Goal: Task Accomplishment & Management: Complete application form

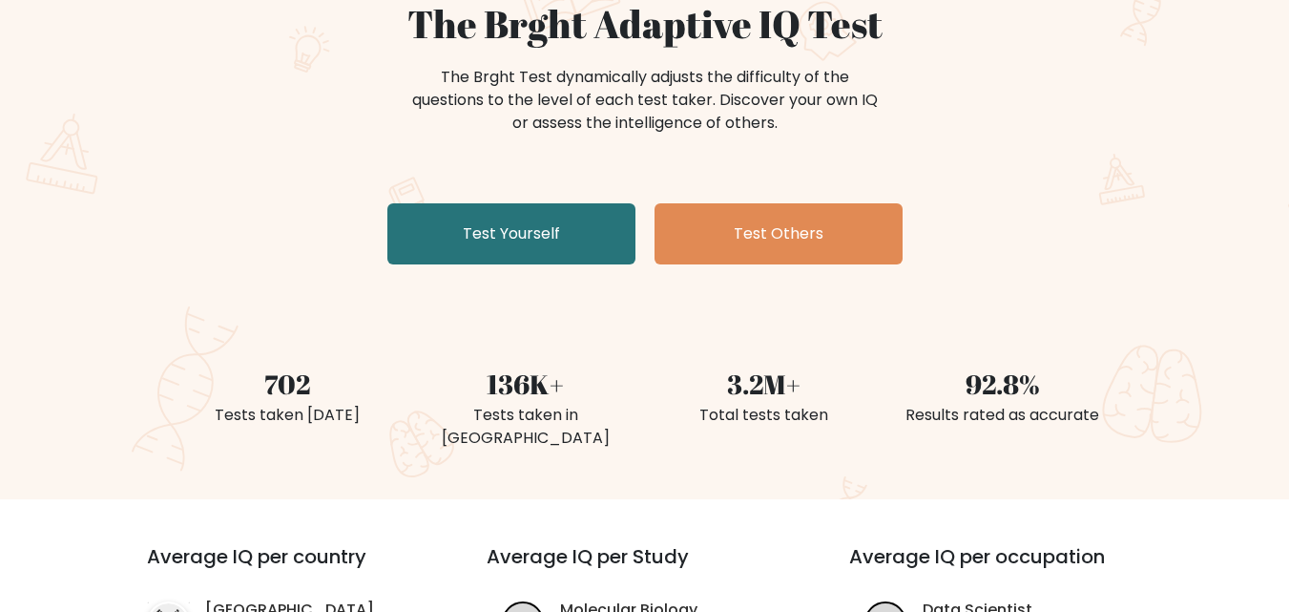
scroll to position [222, 0]
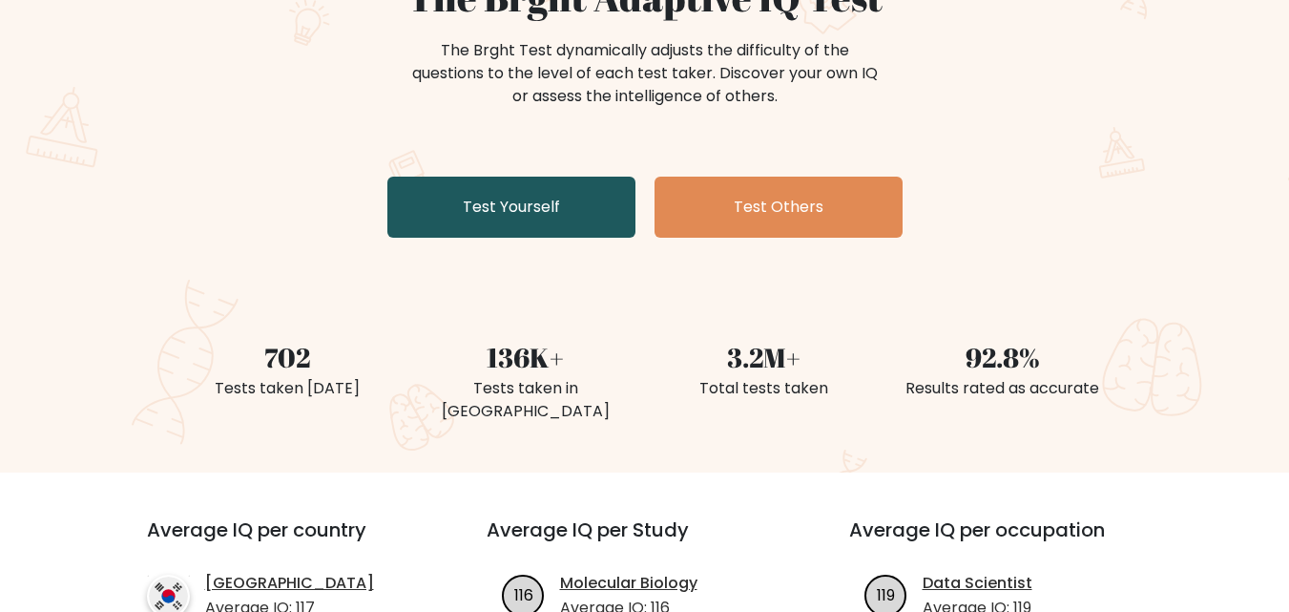
click at [550, 218] on link "Test Yourself" at bounding box center [511, 207] width 248 height 61
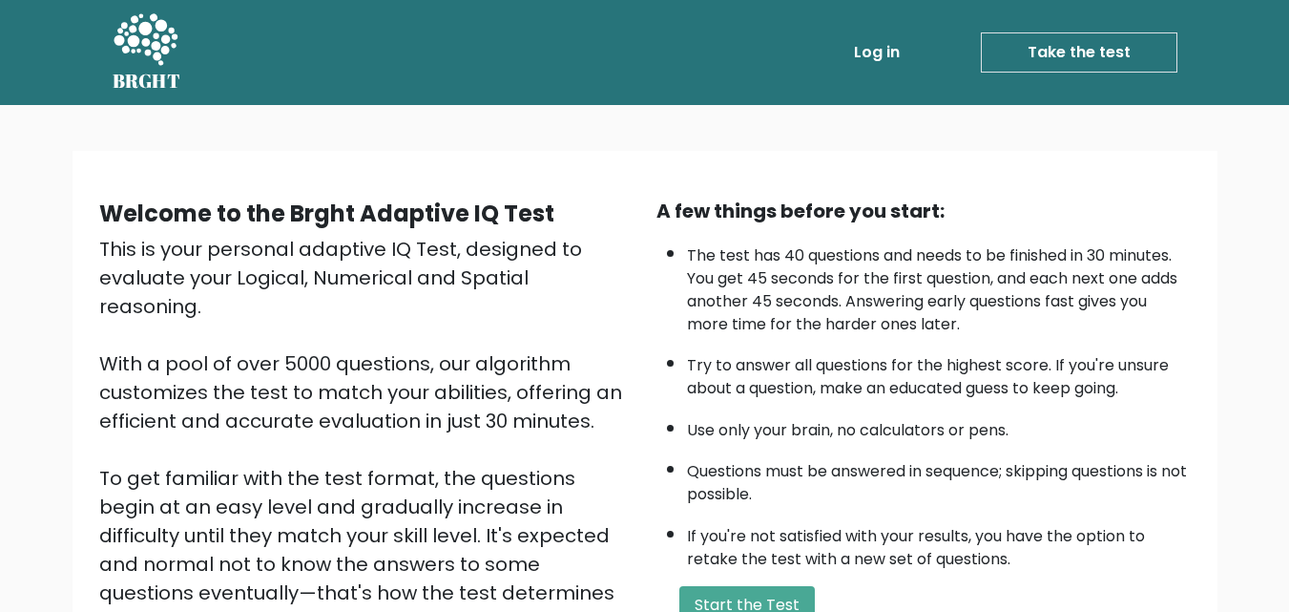
scroll to position [222, 0]
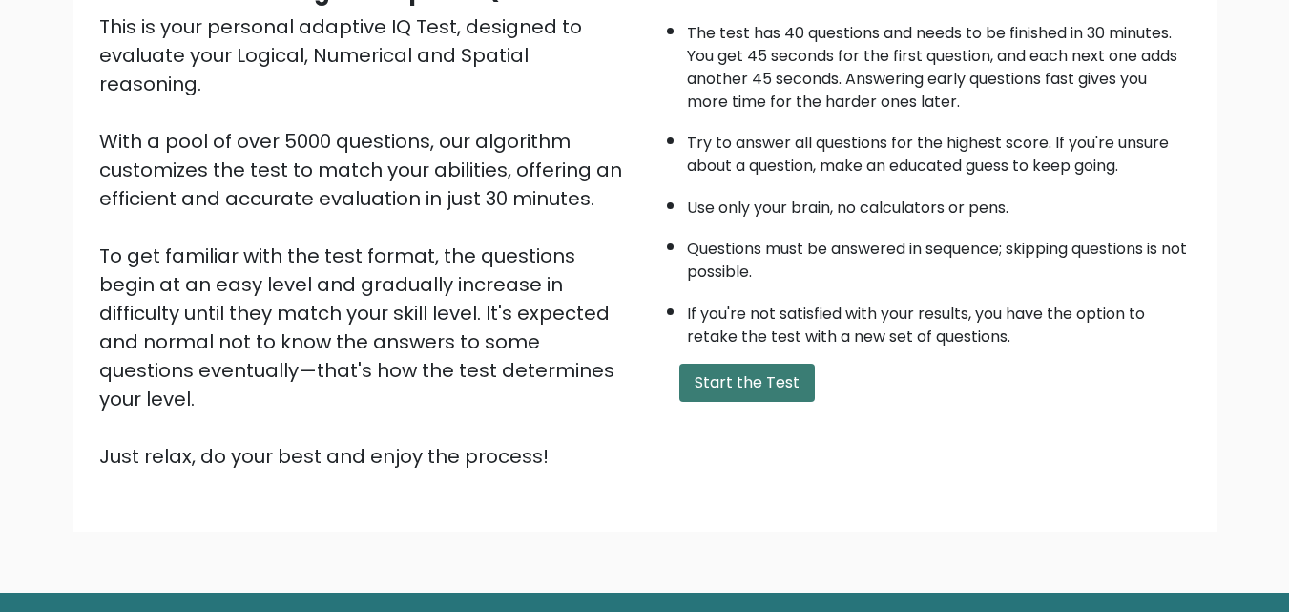
click at [729, 376] on button "Start the Test" at bounding box center [746, 383] width 135 height 38
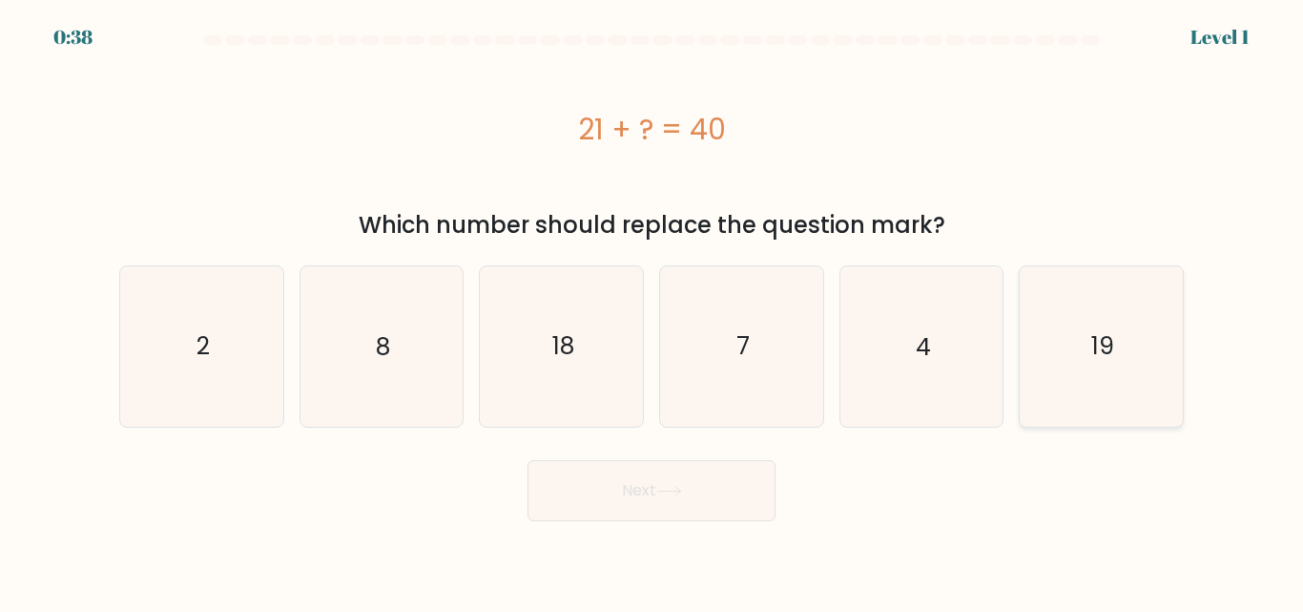
click at [1106, 337] on text "19" at bounding box center [1103, 345] width 23 height 33
click at [653, 311] on input "f. 19" at bounding box center [652, 308] width 1 height 5
radio input "true"
click at [724, 492] on button "Next" at bounding box center [652, 490] width 248 height 61
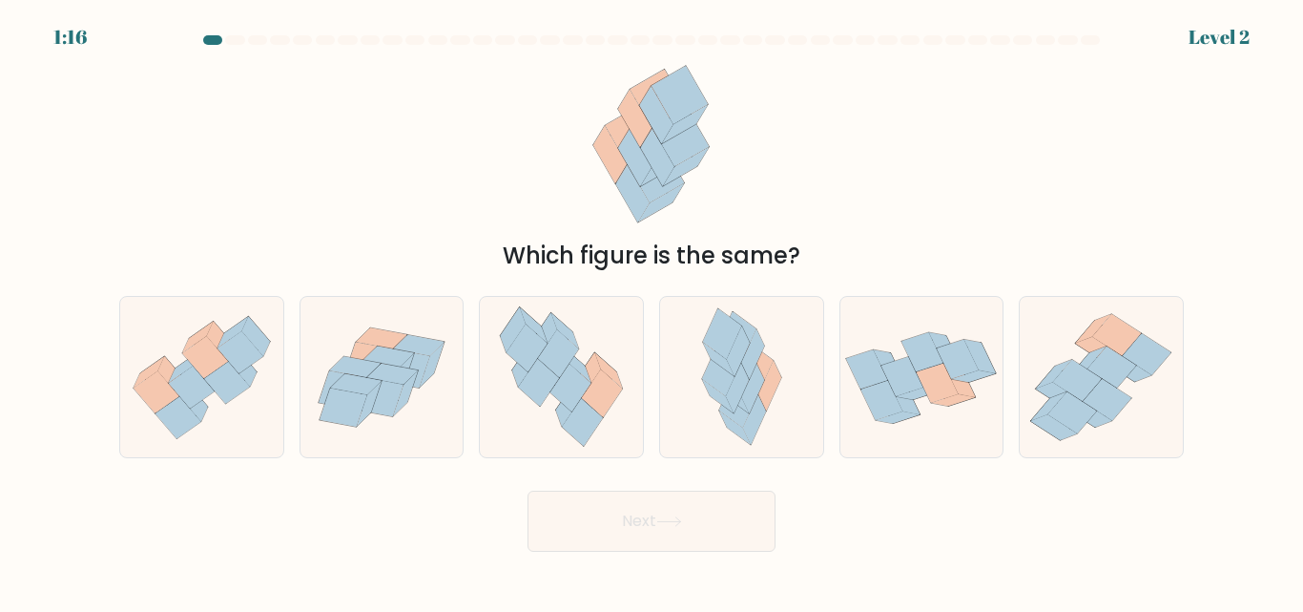
click at [67, 333] on form at bounding box center [651, 293] width 1303 height 516
click at [230, 354] on icon at bounding box center [241, 352] width 46 height 42
click at [652, 311] on input "a." at bounding box center [652, 308] width 1 height 5
radio input "true"
click at [728, 512] on button "Next" at bounding box center [652, 520] width 248 height 61
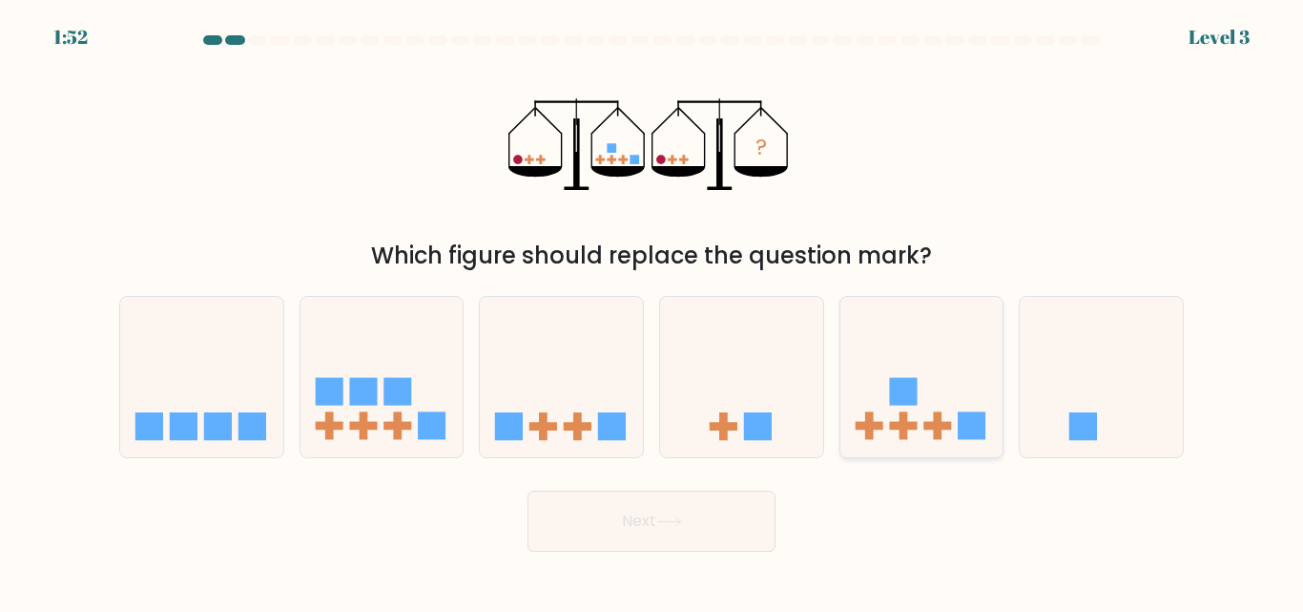
click at [895, 422] on icon at bounding box center [922, 376] width 163 height 135
click at [653, 311] on input "e." at bounding box center [652, 308] width 1 height 5
radio input "true"
click at [765, 507] on button "Next" at bounding box center [652, 520] width 248 height 61
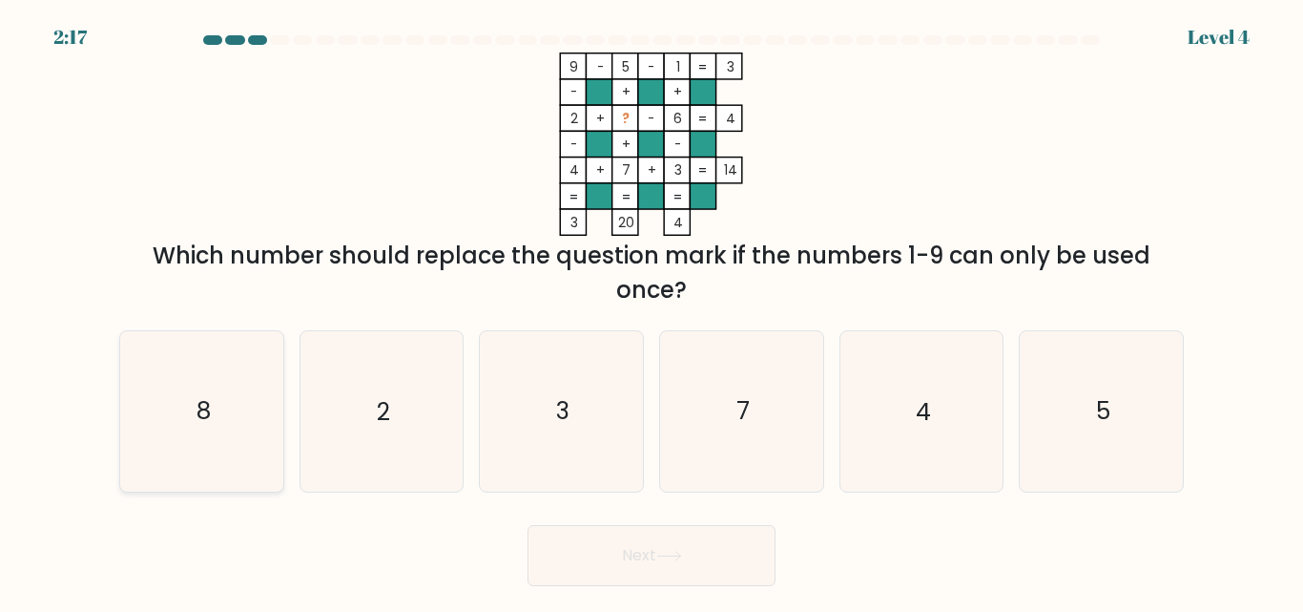
click at [253, 396] on icon "8" at bounding box center [201, 410] width 159 height 159
click at [652, 311] on input "a. 8" at bounding box center [652, 308] width 1 height 5
radio input "true"
click at [658, 555] on button "Next" at bounding box center [652, 555] width 248 height 61
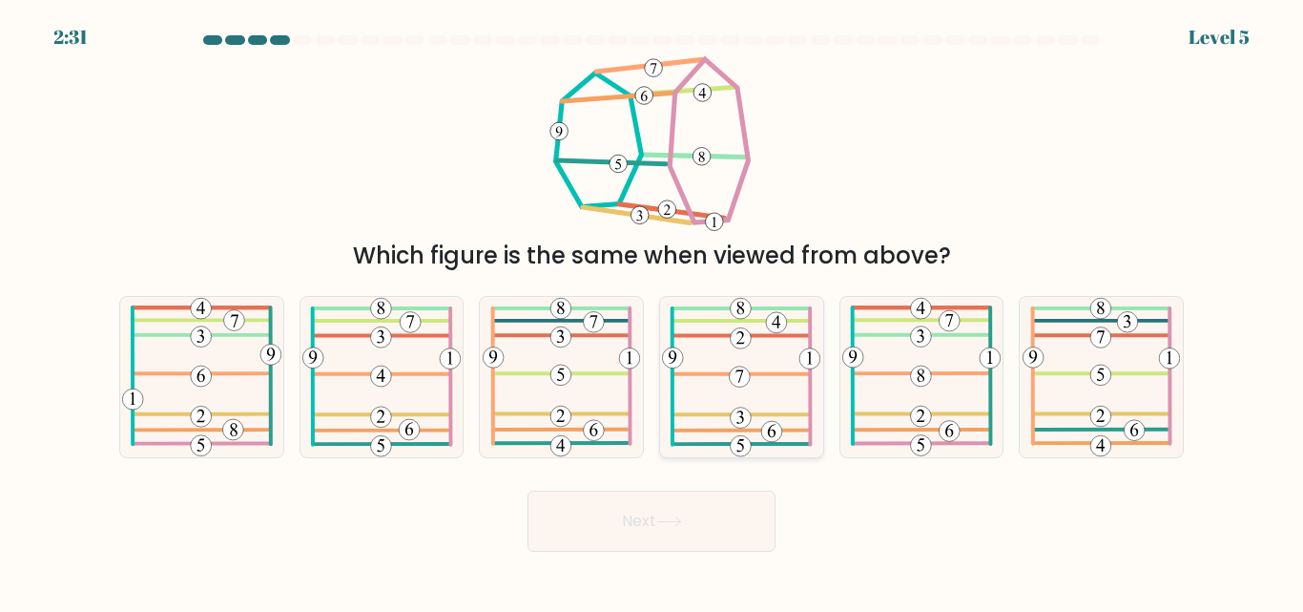
click at [713, 388] on icon at bounding box center [741, 376] width 158 height 159
click at [653, 311] on input "d." at bounding box center [652, 308] width 1 height 5
radio input "true"
click at [692, 520] on button "Next" at bounding box center [652, 520] width 248 height 61
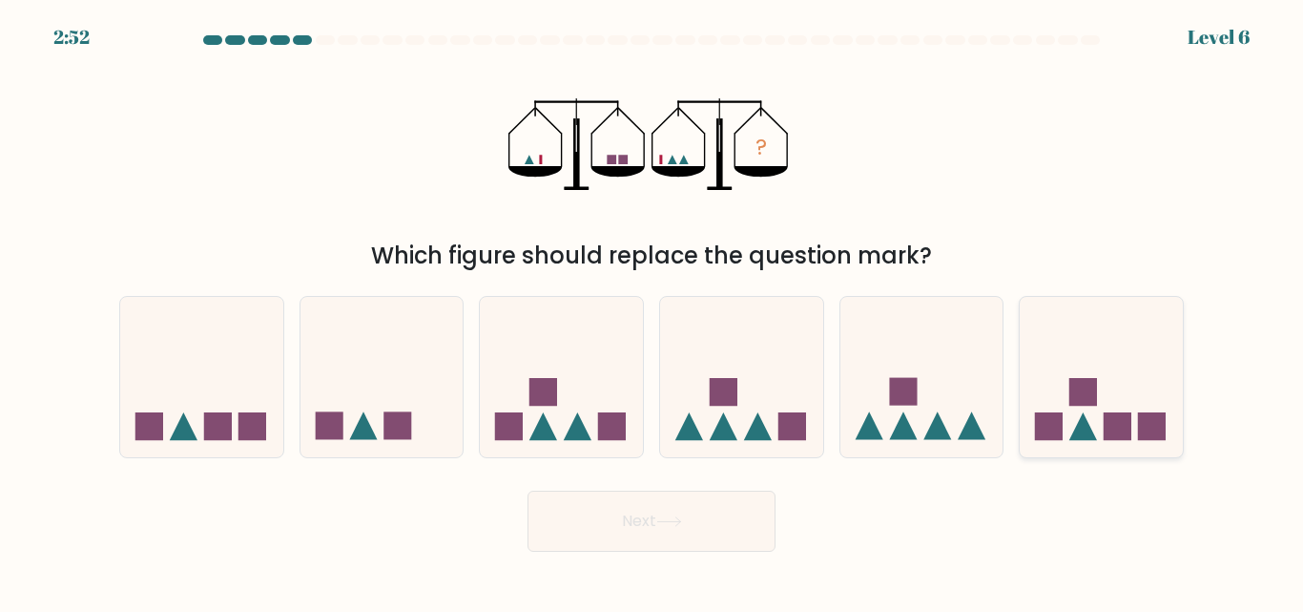
click at [1123, 421] on rect at bounding box center [1118, 426] width 28 height 28
click at [653, 311] on input "f." at bounding box center [652, 308] width 1 height 5
radio input "true"
click at [725, 514] on button "Next" at bounding box center [652, 520] width 248 height 61
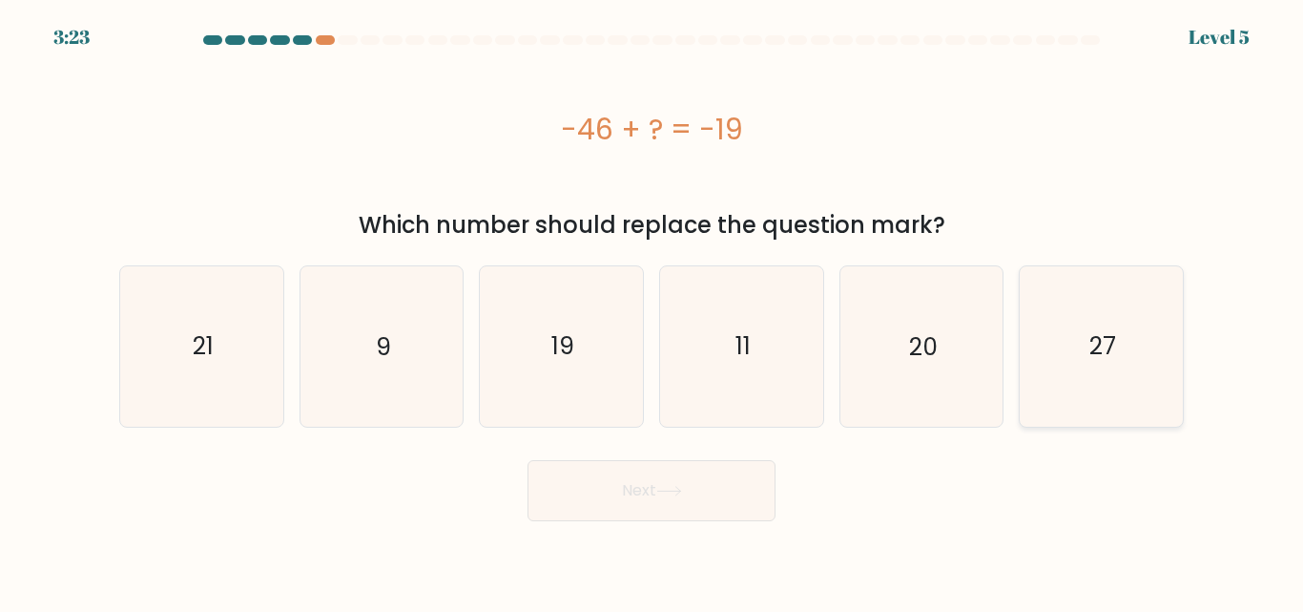
click at [1103, 350] on text "27" at bounding box center [1103, 345] width 27 height 33
click at [653, 311] on input "f. 27" at bounding box center [652, 308] width 1 height 5
radio input "true"
click at [709, 475] on button "Next" at bounding box center [652, 490] width 248 height 61
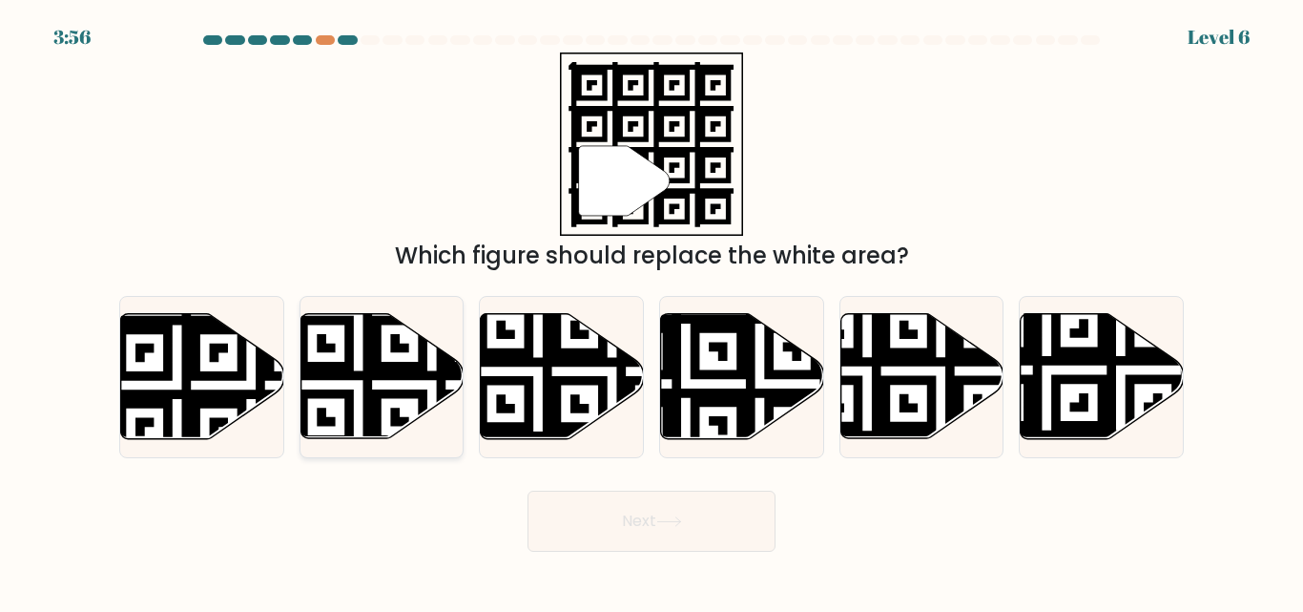
click at [415, 395] on icon at bounding box center [432, 312] width 296 height 296
click at [652, 311] on input "b." at bounding box center [652, 308] width 1 height 5
radio input "true"
click at [682, 503] on button "Next" at bounding box center [652, 520] width 248 height 61
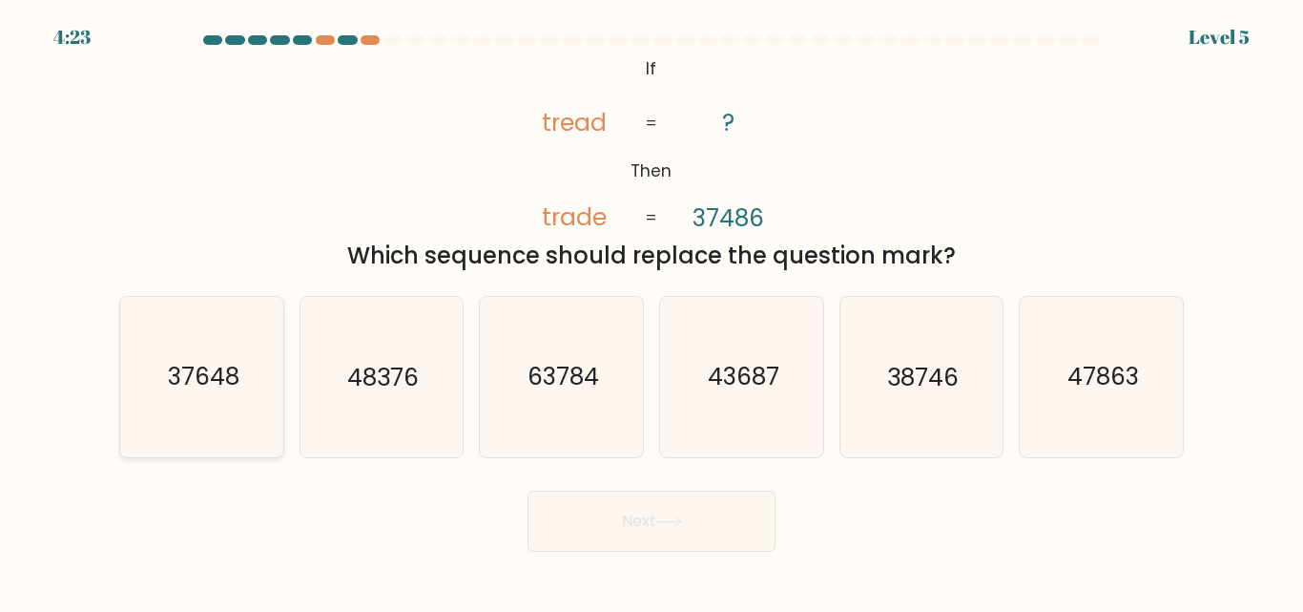
click at [191, 400] on icon "37648" at bounding box center [201, 376] width 159 height 159
click at [652, 311] on input "a. 37648" at bounding box center [652, 308] width 1 height 5
radio input "true"
click at [565, 509] on button "Next" at bounding box center [652, 520] width 248 height 61
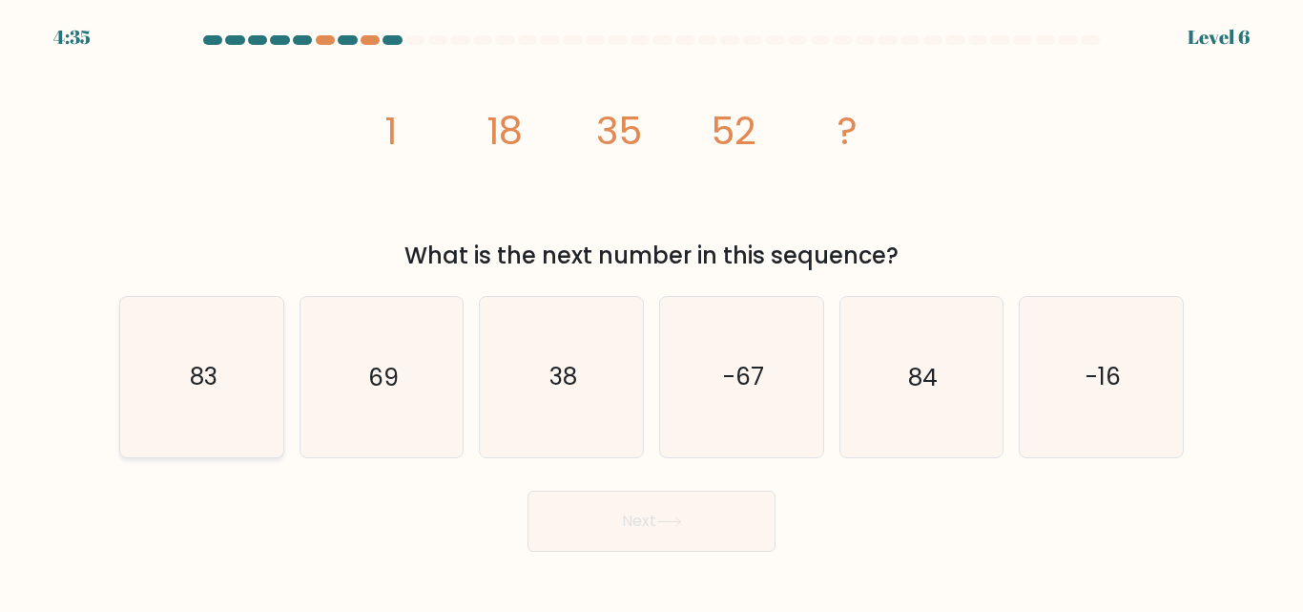
drag, startPoint x: 218, startPoint y: 391, endPoint x: 274, endPoint y: 406, distance: 58.3
click at [217, 392] on text "83" at bounding box center [203, 377] width 28 height 33
click at [652, 311] on input "a. 83" at bounding box center [652, 308] width 1 height 5
radio input "true"
click at [595, 508] on button "Next" at bounding box center [652, 520] width 248 height 61
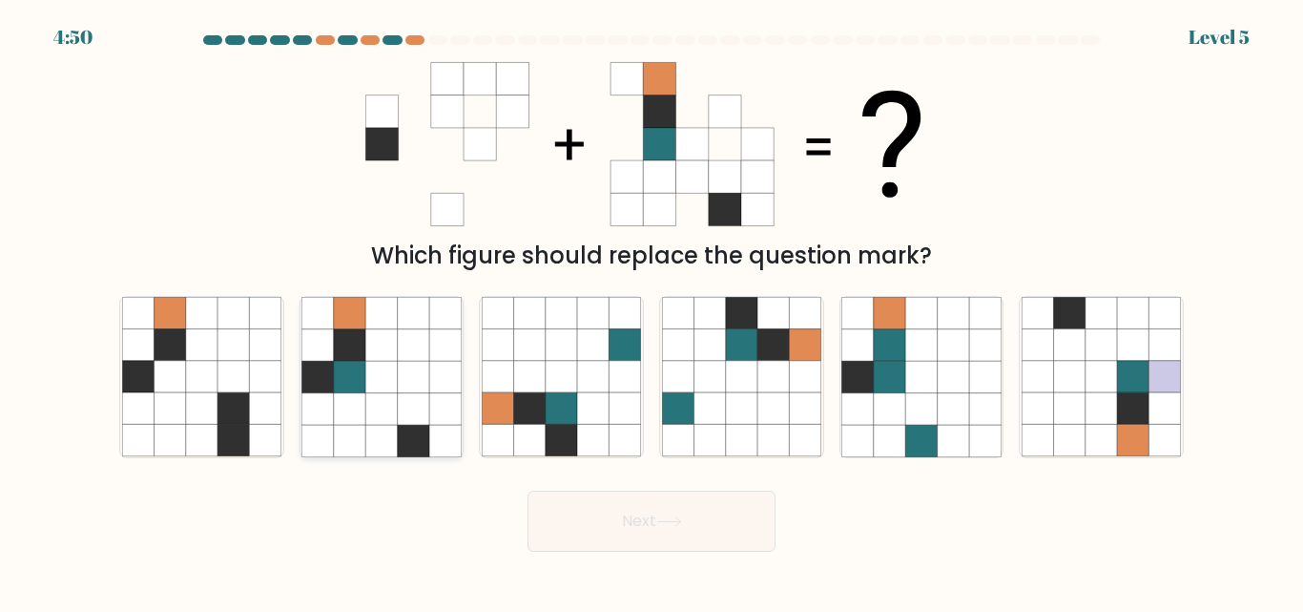
click at [369, 391] on icon at bounding box center [380, 377] width 31 height 31
click at [652, 311] on input "b." at bounding box center [652, 308] width 1 height 5
radio input "true"
click at [640, 525] on button "Next" at bounding box center [652, 520] width 248 height 61
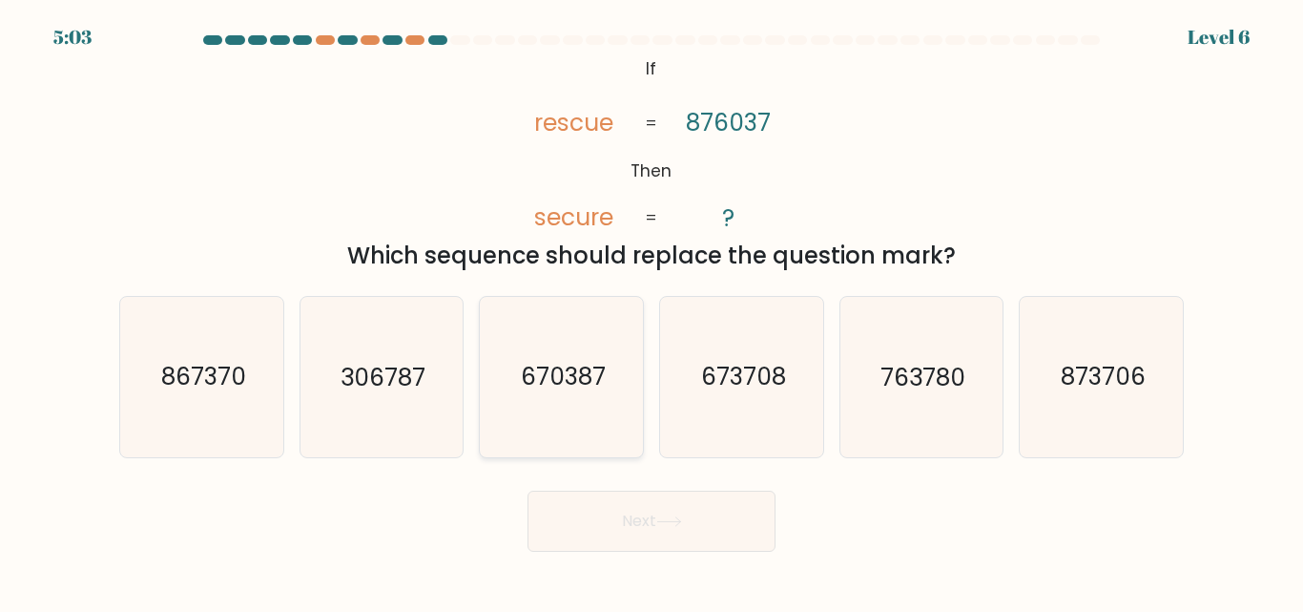
click at [607, 414] on icon "670387" at bounding box center [561, 376] width 159 height 159
click at [652, 311] on input "c. 670387" at bounding box center [652, 308] width 1 height 5
radio input "true"
click at [655, 496] on button "Next" at bounding box center [652, 520] width 248 height 61
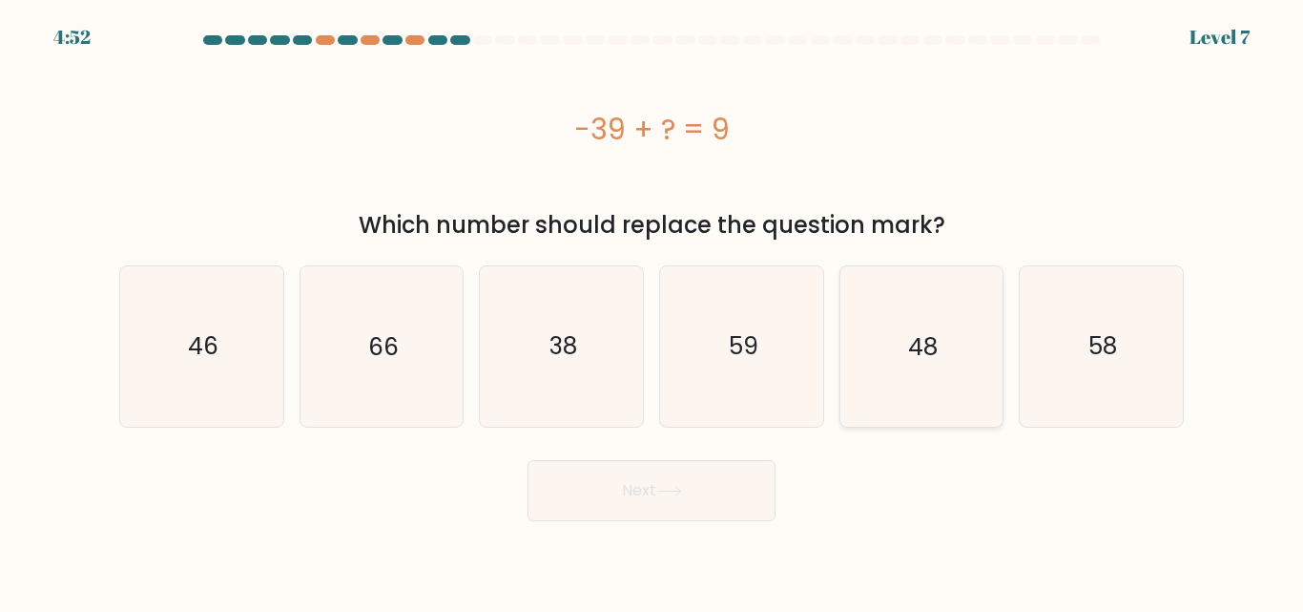
click at [923, 395] on icon "48" at bounding box center [921, 345] width 159 height 159
click at [653, 311] on input "e. 48" at bounding box center [652, 308] width 1 height 5
radio input "true"
click at [739, 489] on button "Next" at bounding box center [652, 490] width 248 height 61
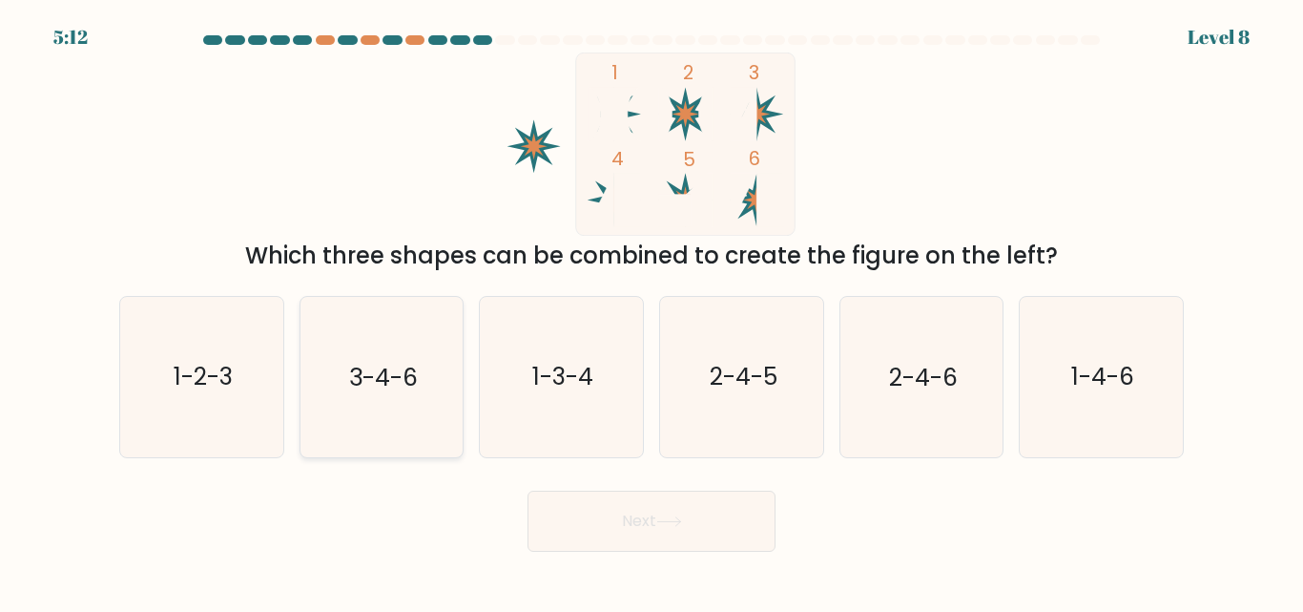
click at [353, 388] on text "3-4-6" at bounding box center [383, 377] width 69 height 33
click at [652, 311] on input "b. 3-4-6" at bounding box center [652, 308] width 1 height 5
radio input "true"
click at [638, 510] on button "Next" at bounding box center [652, 520] width 248 height 61
click at [650, 512] on button "Next" at bounding box center [652, 520] width 248 height 61
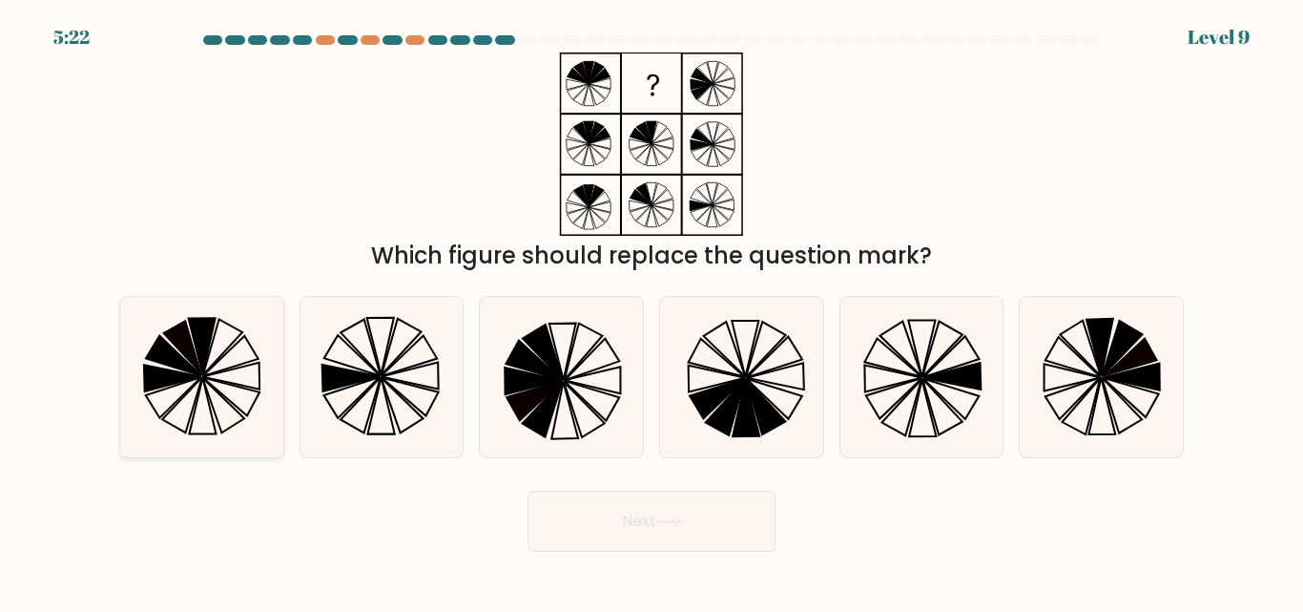
click at [230, 424] on icon at bounding box center [201, 376] width 159 height 159
click at [652, 311] on input "a." at bounding box center [652, 308] width 1 height 5
radio input "true"
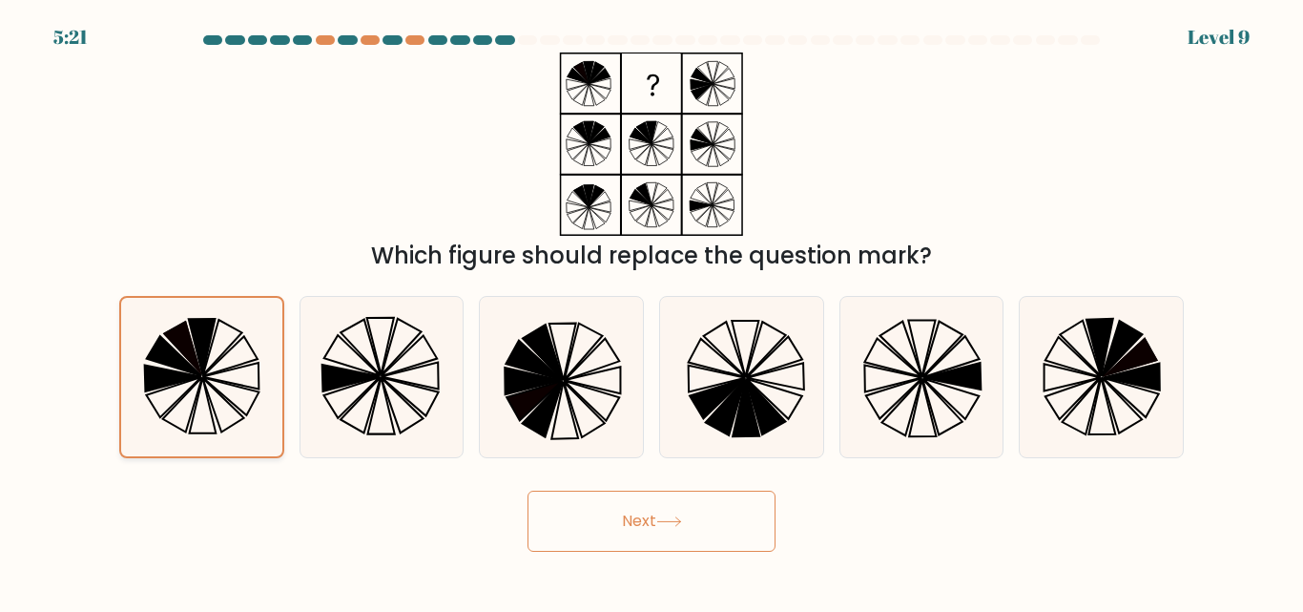
click at [241, 402] on icon at bounding box center [201, 376] width 157 height 157
click at [652, 311] on input "a." at bounding box center [652, 308] width 1 height 5
click at [612, 490] on button "Next" at bounding box center [652, 520] width 248 height 61
click at [613, 490] on button "Next" at bounding box center [652, 520] width 248 height 61
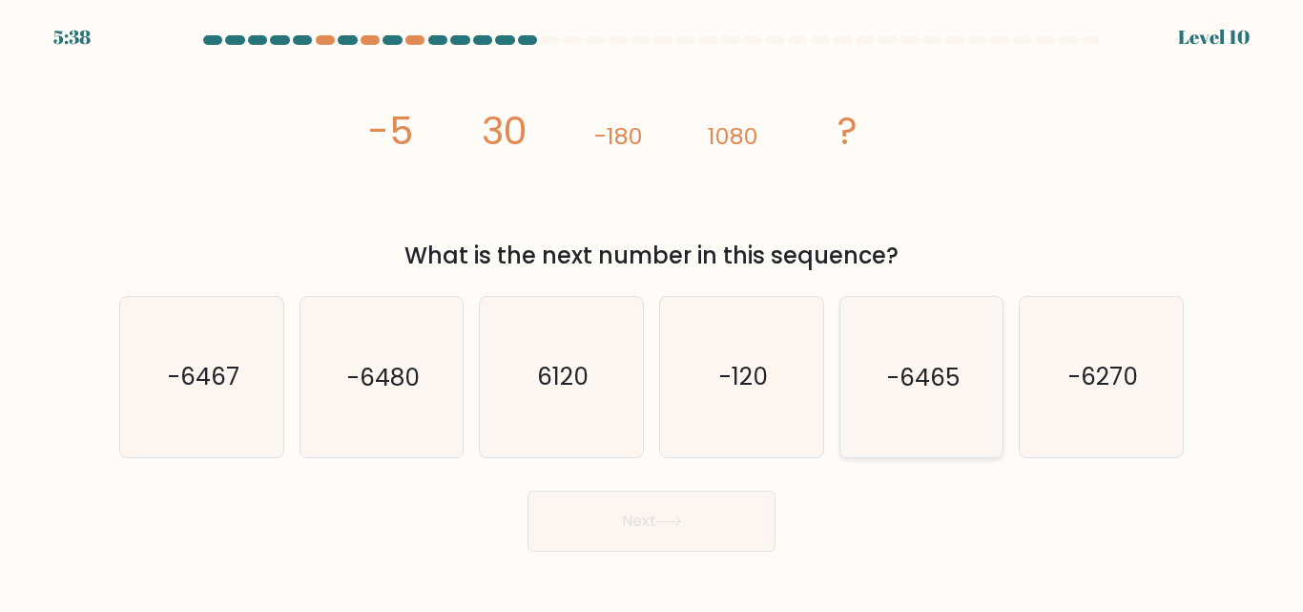
click at [905, 376] on text "-6465" at bounding box center [923, 377] width 73 height 33
click at [653, 311] on input "e. -6465" at bounding box center [652, 308] width 1 height 5
radio input "true"
click at [756, 535] on button "Next" at bounding box center [652, 520] width 248 height 61
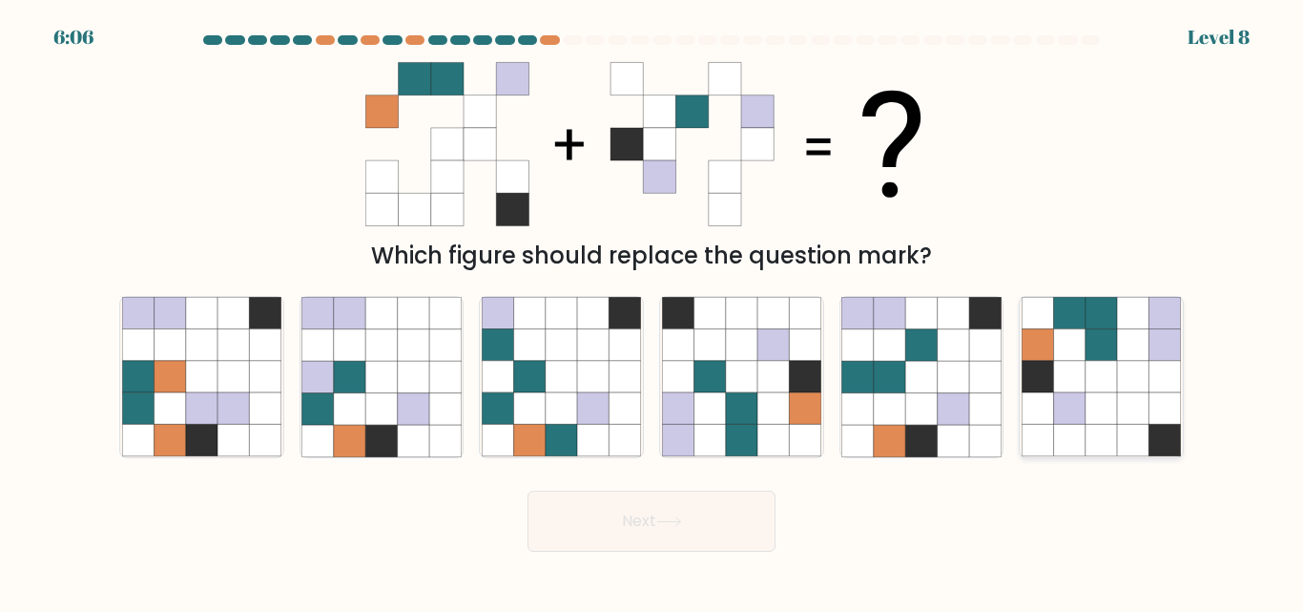
click at [1113, 358] on icon at bounding box center [1101, 344] width 31 height 31
click at [653, 311] on input "f." at bounding box center [652, 308] width 1 height 5
radio input "true"
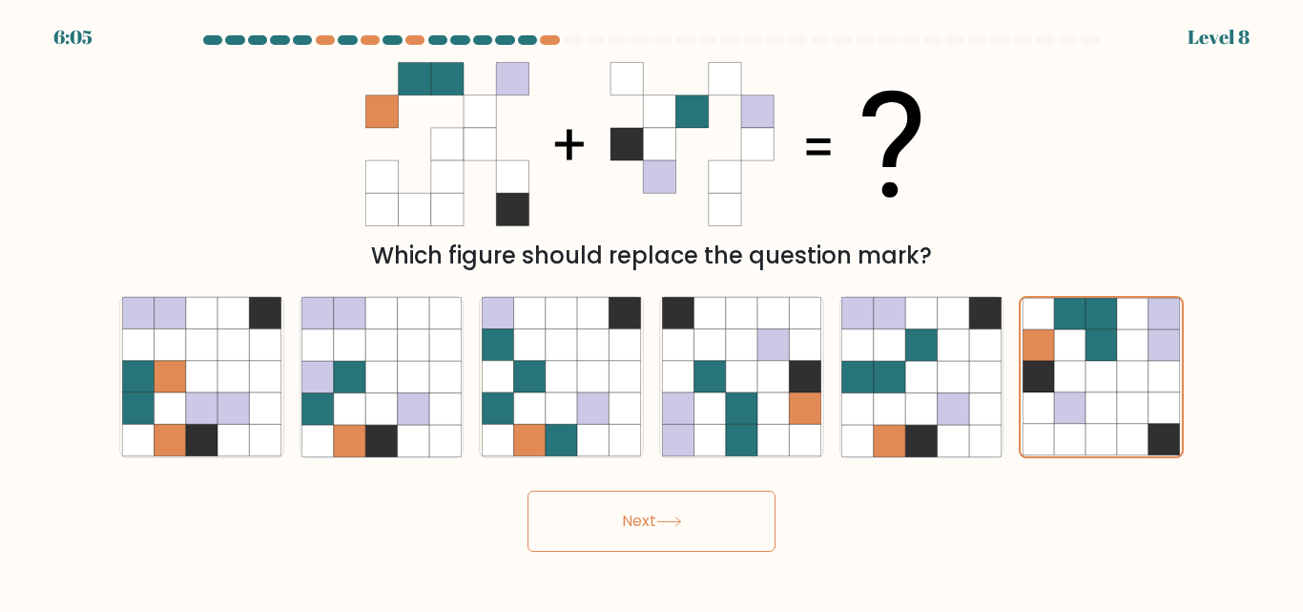
click at [697, 547] on button "Next" at bounding box center [652, 520] width 248 height 61
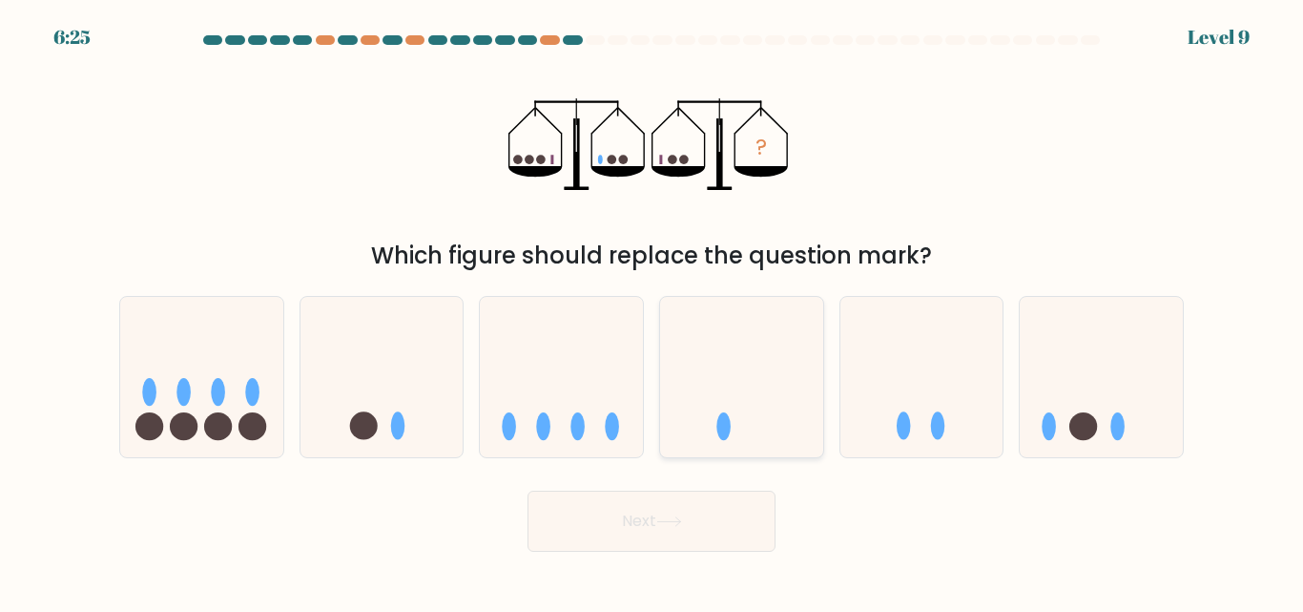
click at [765, 366] on icon at bounding box center [741, 376] width 163 height 135
click at [653, 311] on input "d." at bounding box center [652, 308] width 1 height 5
radio input "true"
click at [746, 519] on button "Next" at bounding box center [652, 520] width 248 height 61
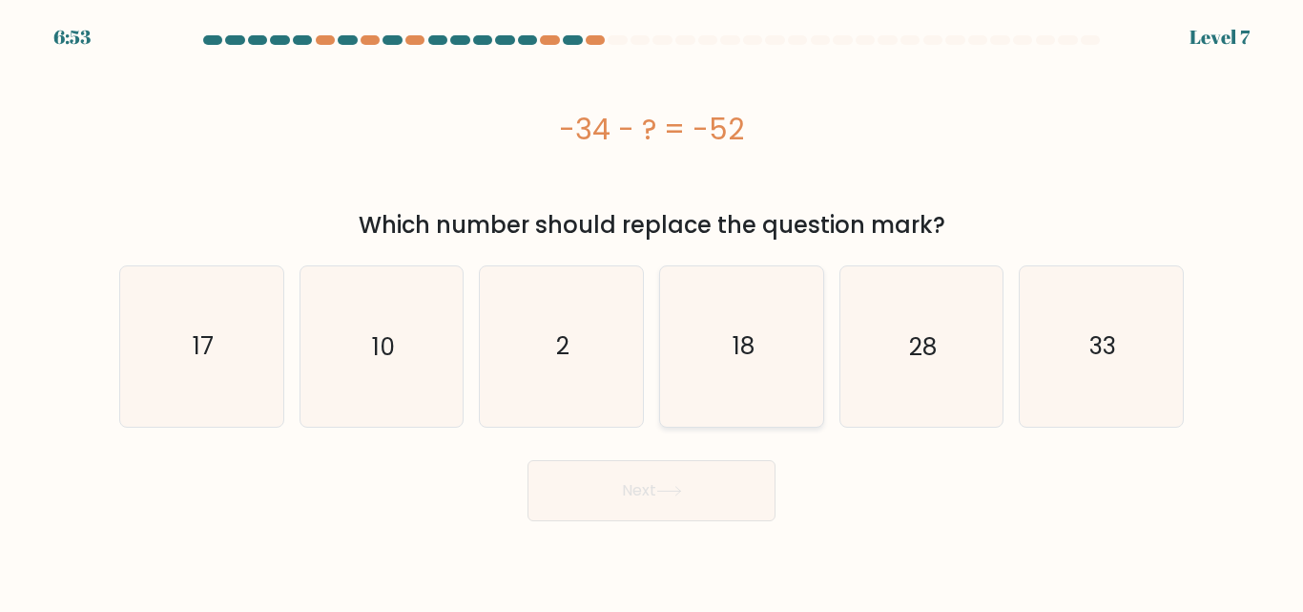
click at [777, 357] on icon "18" at bounding box center [741, 345] width 159 height 159
click at [653, 311] on input "d. 18" at bounding box center [652, 308] width 1 height 5
radio input "true"
click at [709, 484] on button "Next" at bounding box center [652, 490] width 248 height 61
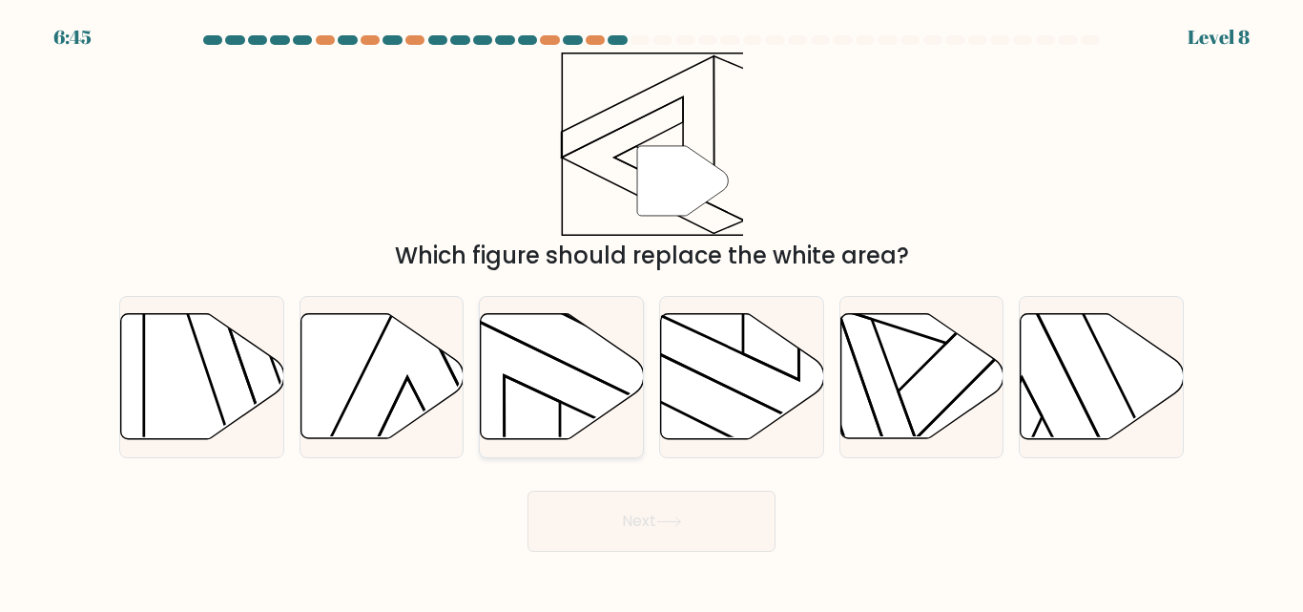
click at [561, 351] on icon at bounding box center [562, 376] width 163 height 125
click at [652, 311] on input "c." at bounding box center [652, 308] width 1 height 5
radio input "true"
click at [664, 523] on icon at bounding box center [669, 521] width 26 height 10
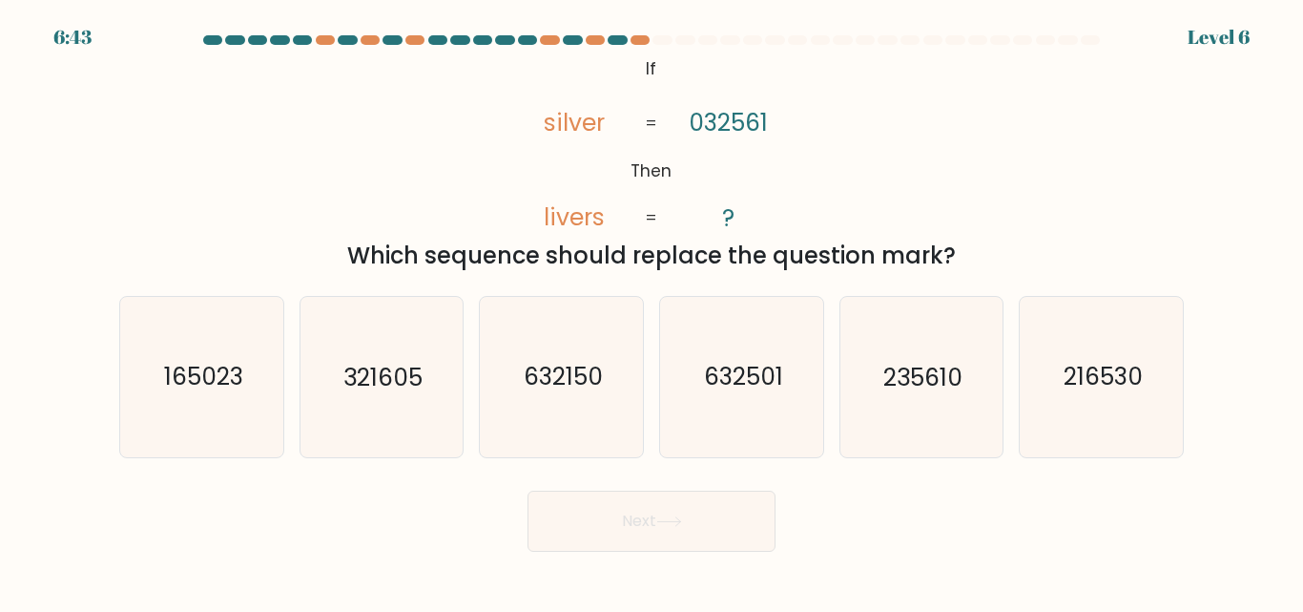
click at [664, 507] on button "Next" at bounding box center [652, 520] width 248 height 61
click at [291, 166] on div "@import url('https://fonts.googleapis.com/css?family=Abril+Fatface:400,100,100i…" at bounding box center [652, 162] width 1088 height 220
click at [914, 402] on icon "235610" at bounding box center [921, 376] width 159 height 159
click at [653, 311] on input "e. 235610" at bounding box center [652, 308] width 1 height 5
radio input "true"
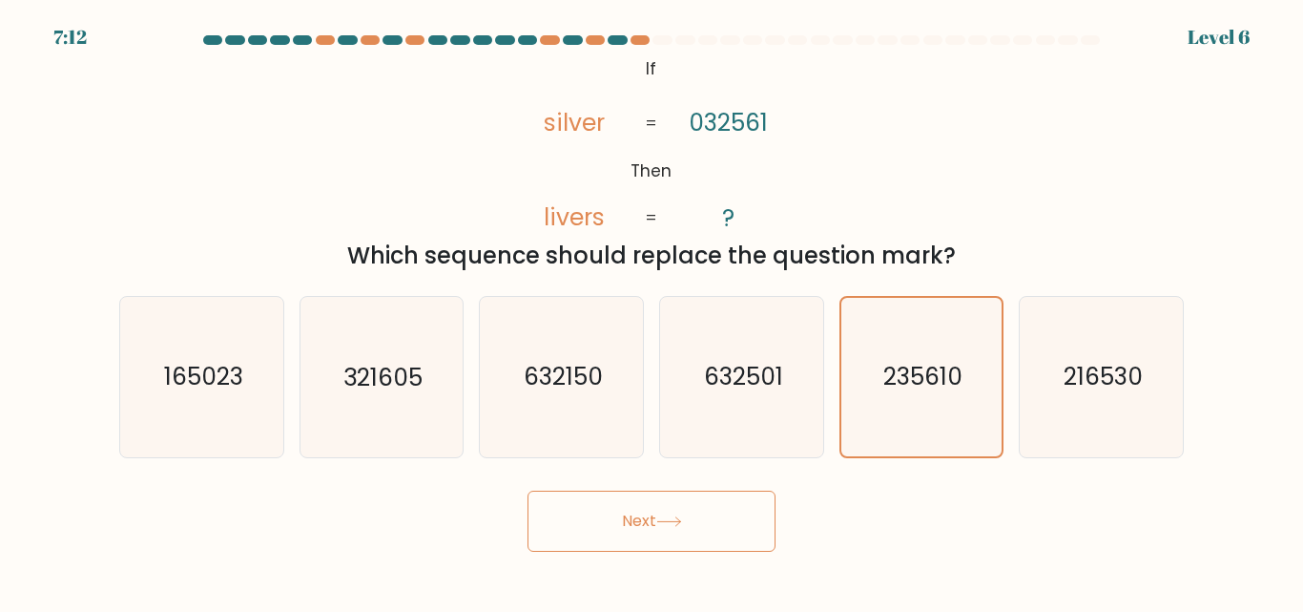
click at [704, 519] on button "Next" at bounding box center [652, 520] width 248 height 61
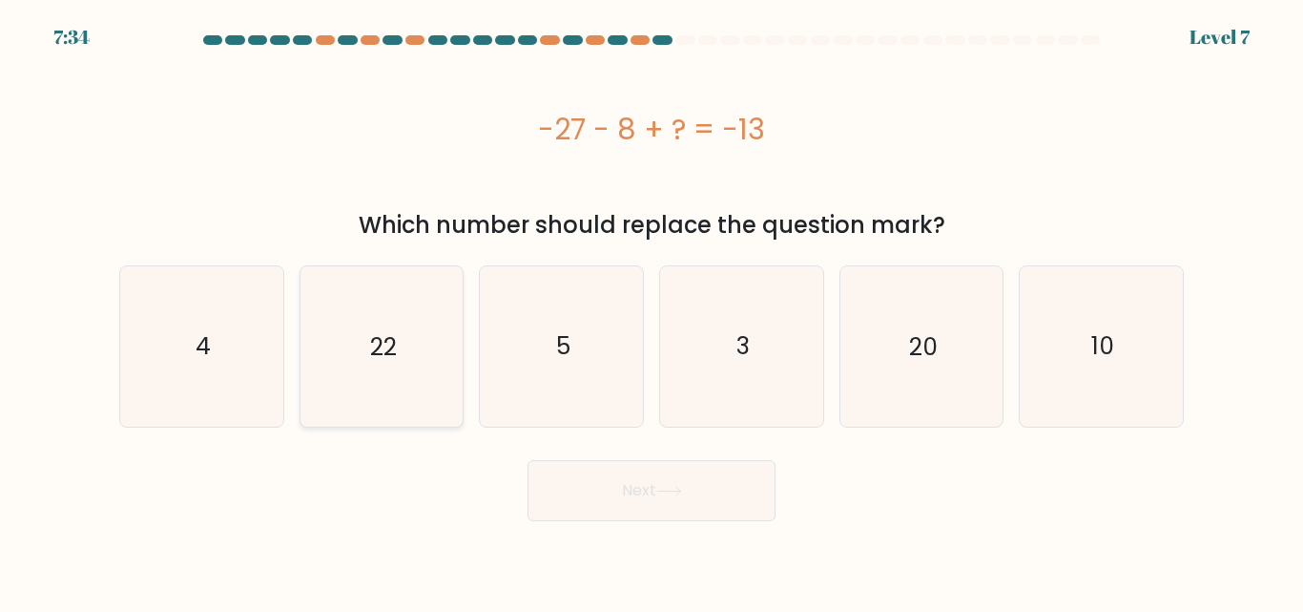
click at [403, 392] on icon "22" at bounding box center [381, 345] width 159 height 159
click at [652, 311] on input "b. 22" at bounding box center [652, 308] width 1 height 5
radio input "true"
click at [688, 476] on button "Next" at bounding box center [652, 490] width 248 height 61
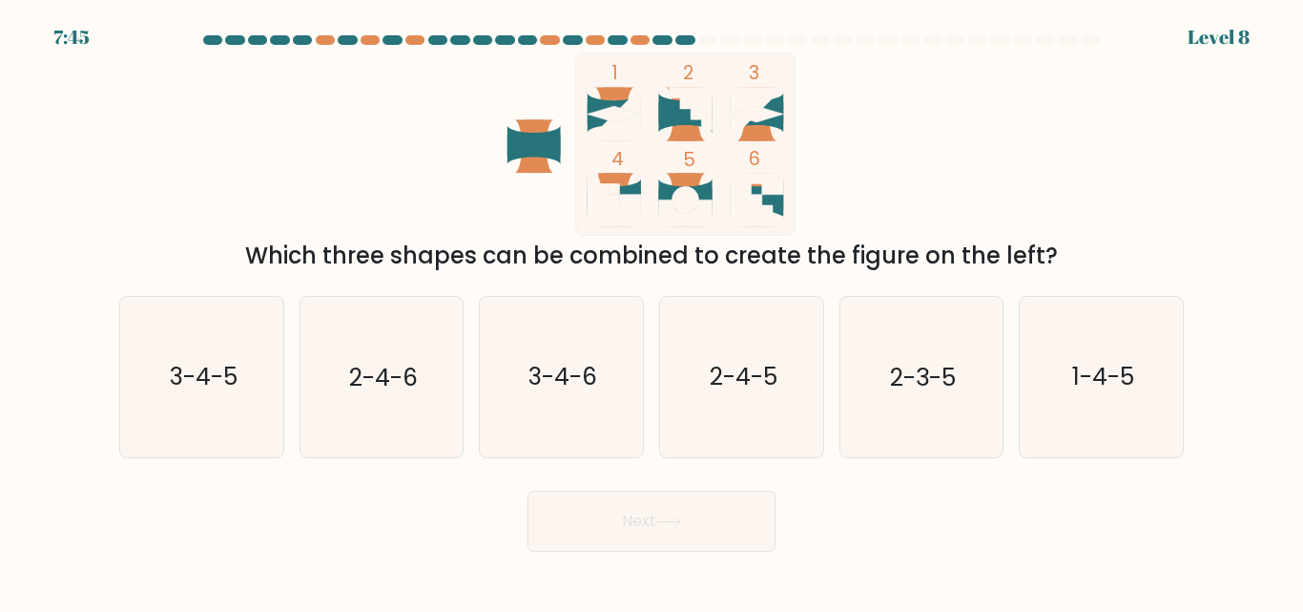
click at [618, 185] on icon at bounding box center [626, 200] width 32 height 32
click at [789, 188] on rect at bounding box center [685, 143] width 219 height 183
drag, startPoint x: 317, startPoint y: 380, endPoint x: 335, endPoint y: 380, distance: 18.1
click at [320, 380] on icon "2-4-6" at bounding box center [381, 376] width 159 height 159
click at [652, 311] on input "b. 2-4-6" at bounding box center [652, 308] width 1 height 5
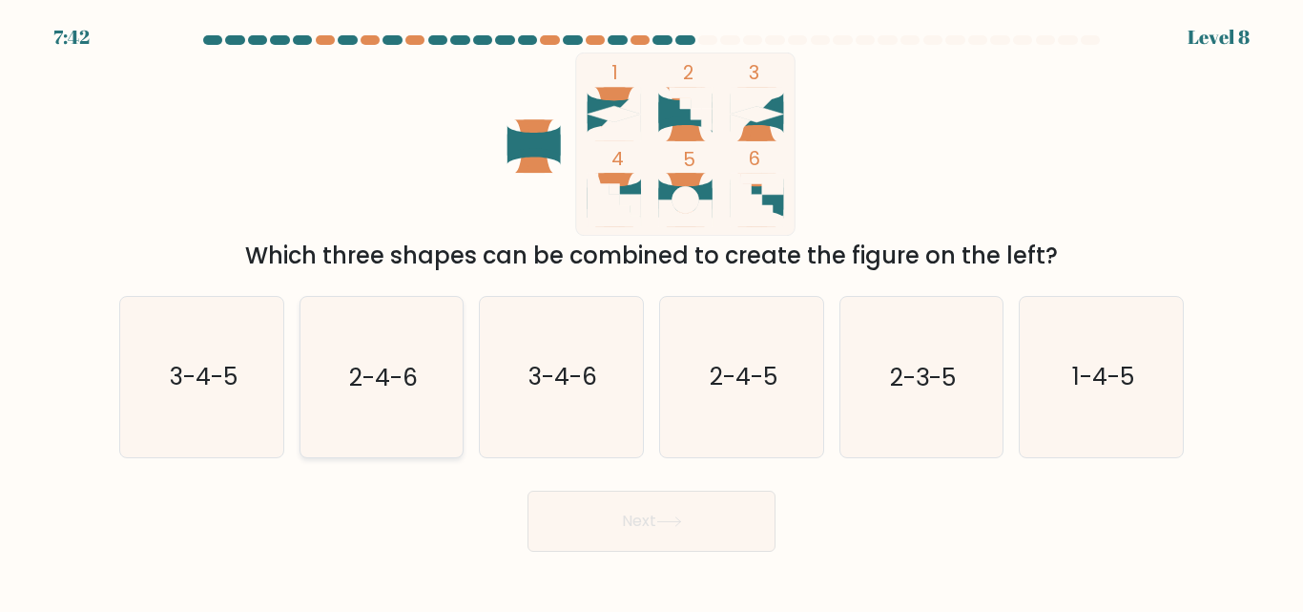
radio input "true"
click at [621, 506] on button "Next" at bounding box center [652, 520] width 248 height 61
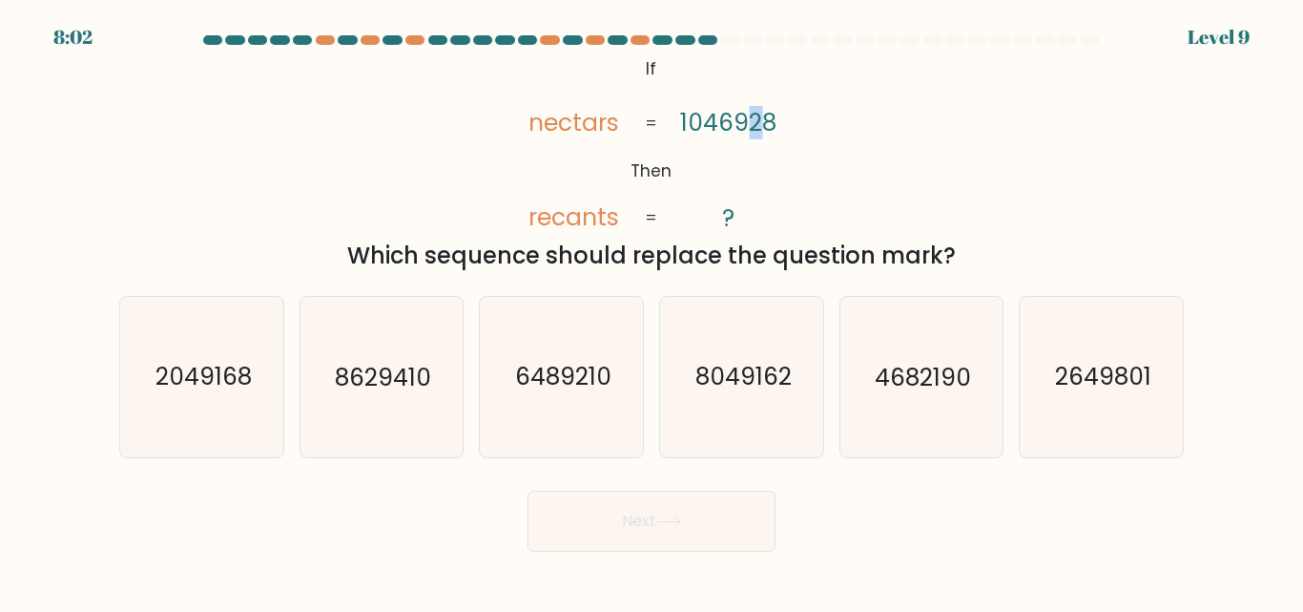
drag, startPoint x: 762, startPoint y: 129, endPoint x: 749, endPoint y: 120, distance: 15.9
click at [749, 120] on tspan "1046928" at bounding box center [729, 122] width 96 height 33
click at [218, 379] on text "2049168" at bounding box center [203, 377] width 96 height 33
click at [652, 311] on input "a. 2049168" at bounding box center [652, 308] width 1 height 5
radio input "true"
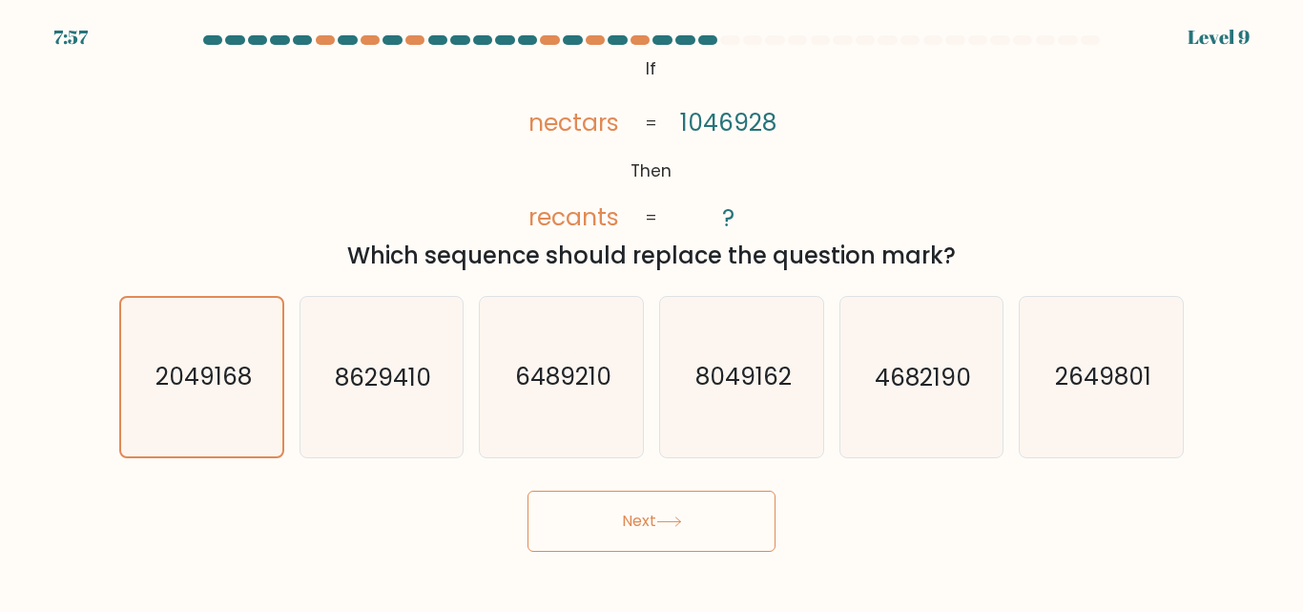
click at [665, 519] on icon at bounding box center [669, 521] width 26 height 10
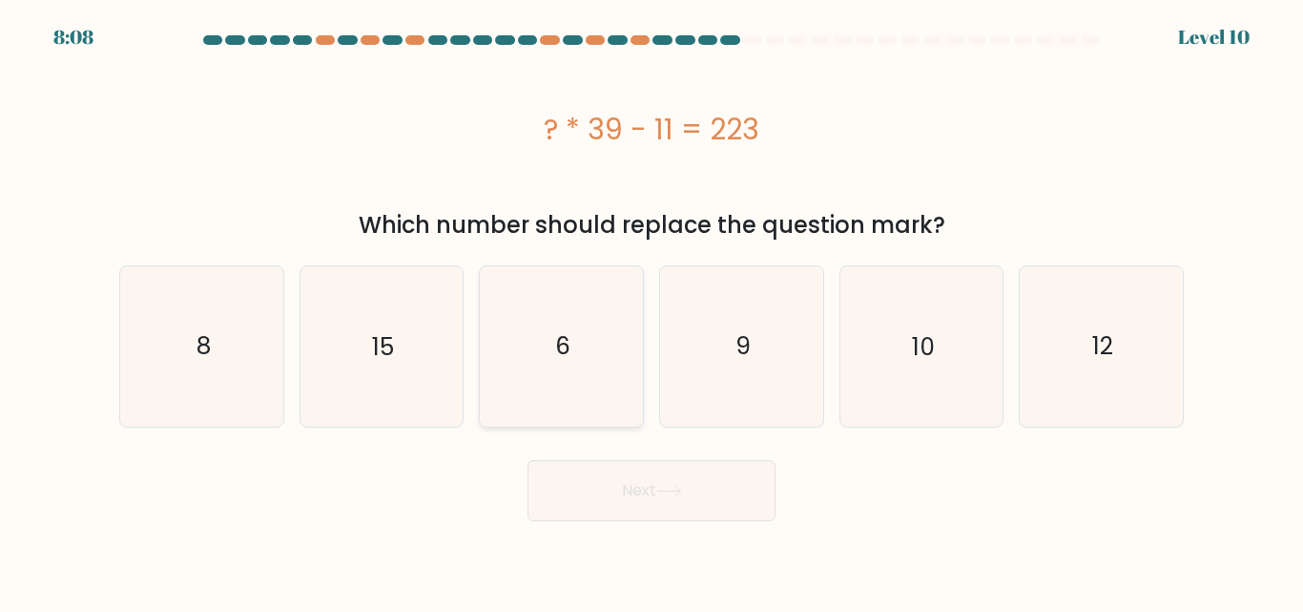
click at [561, 312] on icon "6" at bounding box center [561, 345] width 159 height 159
click at [652, 311] on input "c. 6" at bounding box center [652, 308] width 1 height 5
radio input "true"
click at [654, 486] on button "Next" at bounding box center [652, 490] width 248 height 61
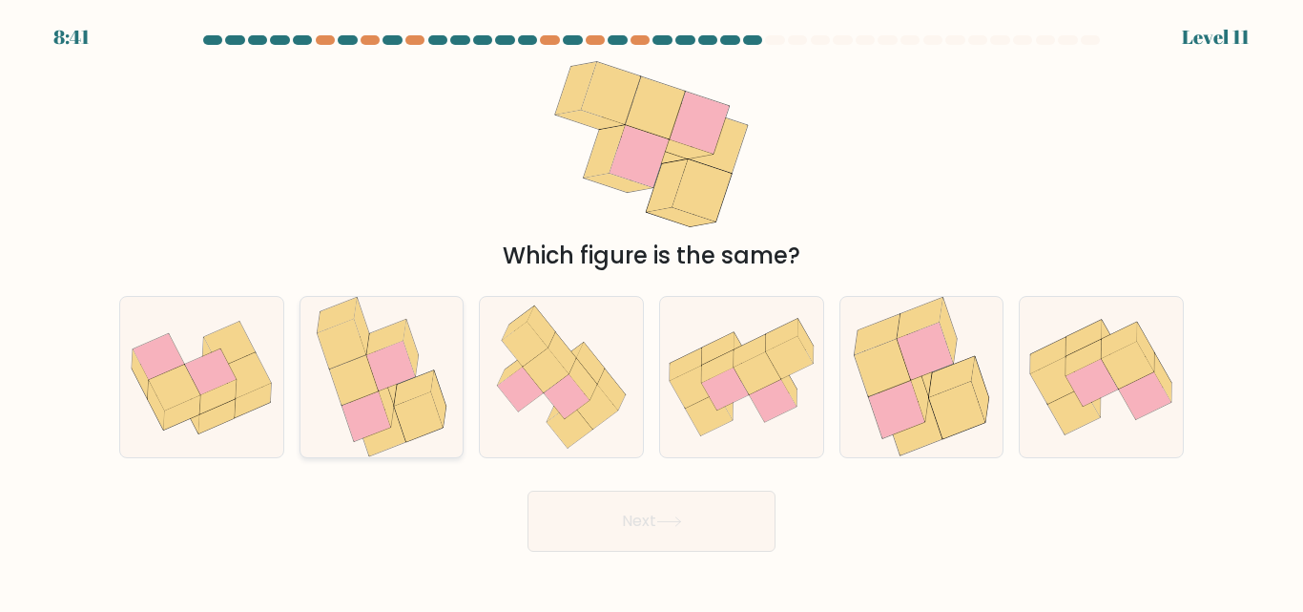
click at [410, 371] on icon at bounding box center [390, 367] width 49 height 50
click at [652, 311] on input "b." at bounding box center [652, 308] width 1 height 5
radio input "true"
click at [593, 512] on button "Next" at bounding box center [652, 520] width 248 height 61
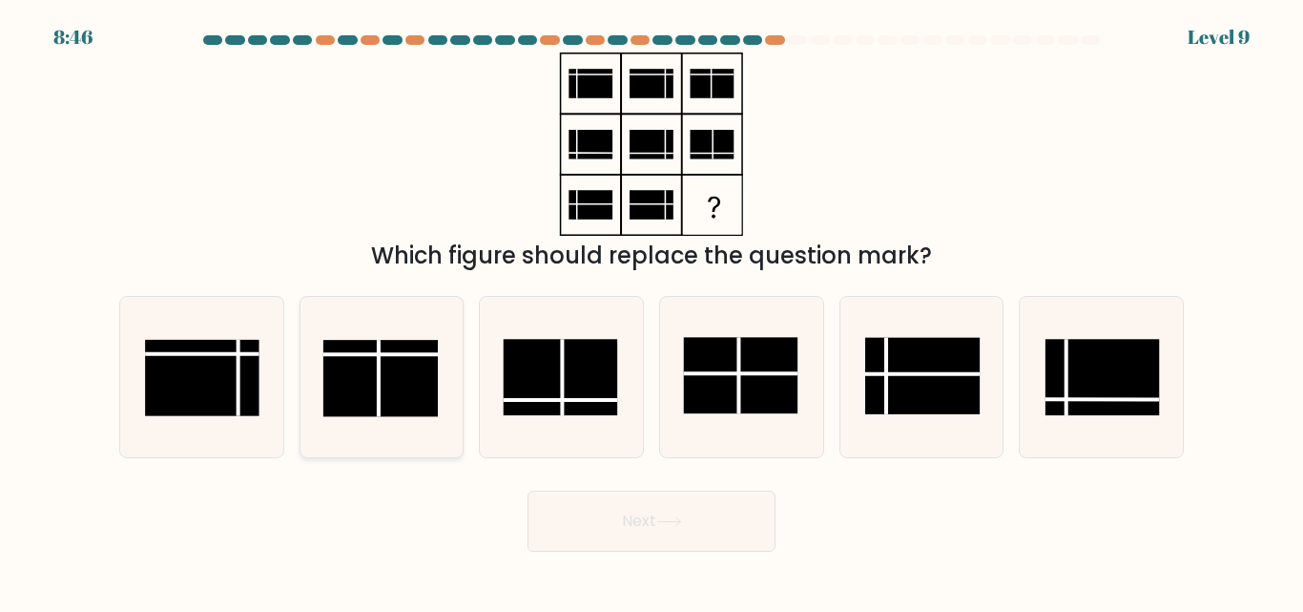
click at [363, 368] on rect at bounding box center [380, 378] width 114 height 76
click at [652, 311] on input "b." at bounding box center [652, 308] width 1 height 5
radio input "true"
click at [611, 530] on button "Next" at bounding box center [652, 520] width 248 height 61
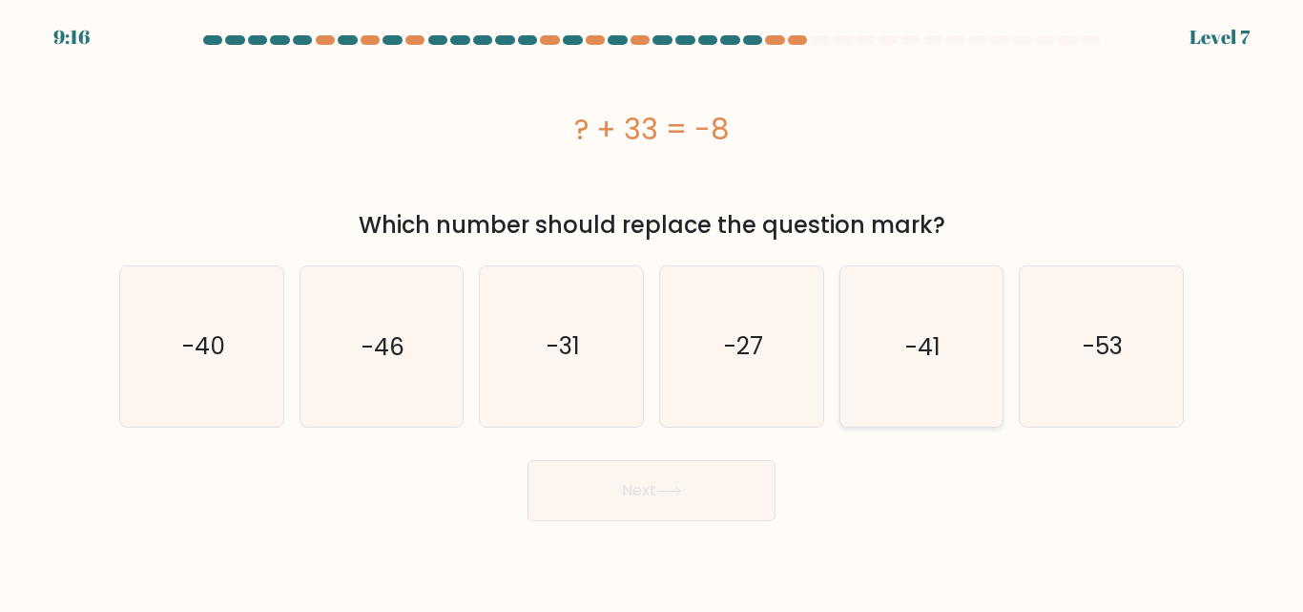
click at [910, 327] on icon "-41" at bounding box center [921, 345] width 159 height 159
click at [653, 311] on input "e. -41" at bounding box center [652, 308] width 1 height 5
radio input "true"
click at [724, 507] on button "Next" at bounding box center [652, 490] width 248 height 61
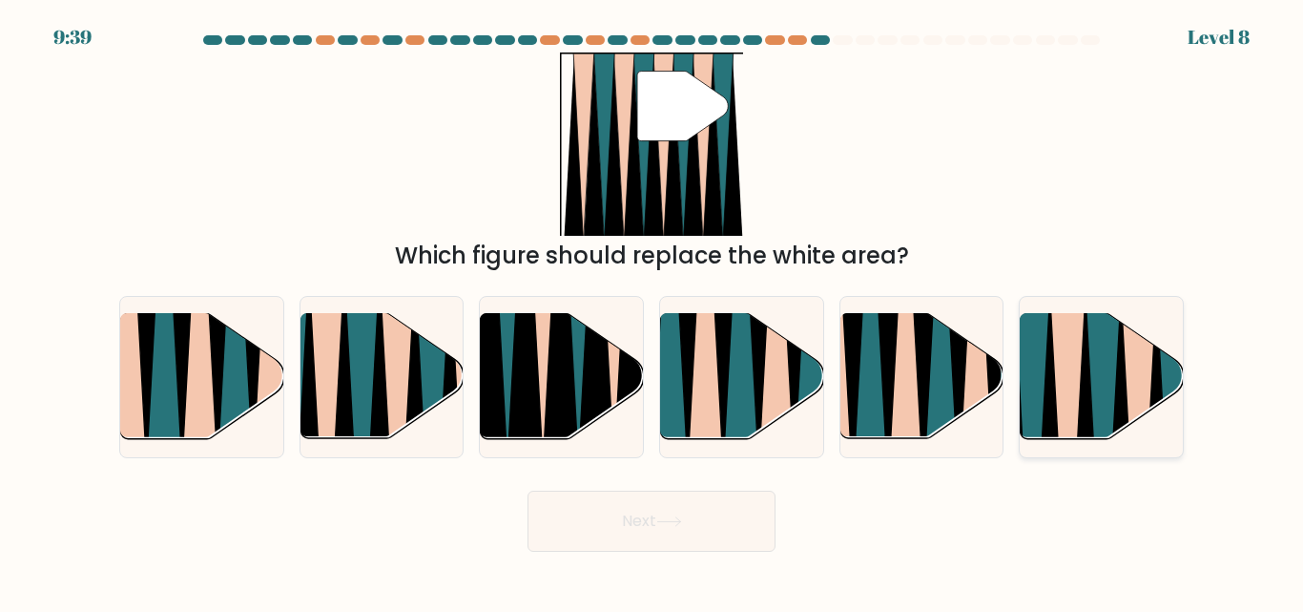
click at [1037, 390] on icon at bounding box center [1032, 445] width 37 height 326
click at [653, 311] on input "f." at bounding box center [652, 308] width 1 height 5
radio input "true"
click at [656, 524] on button "Next" at bounding box center [652, 520] width 248 height 61
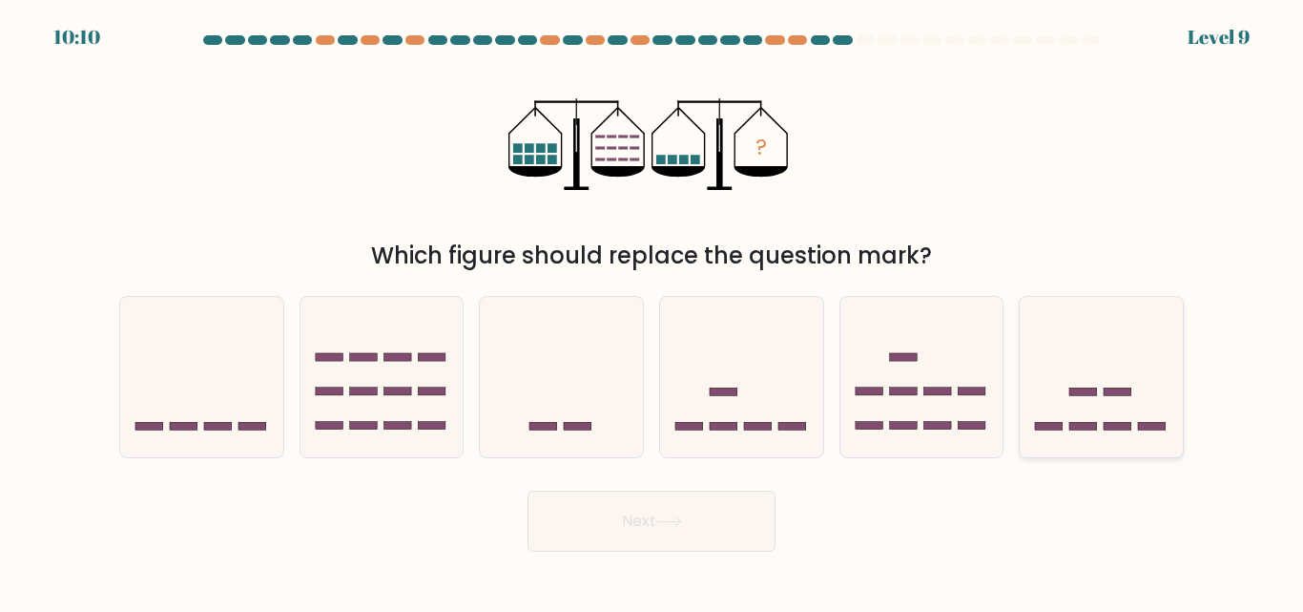
click at [1033, 422] on icon at bounding box center [1101, 376] width 163 height 135
click at [653, 311] on input "f." at bounding box center [652, 308] width 1 height 5
radio input "true"
click at [730, 518] on button "Next" at bounding box center [652, 520] width 248 height 61
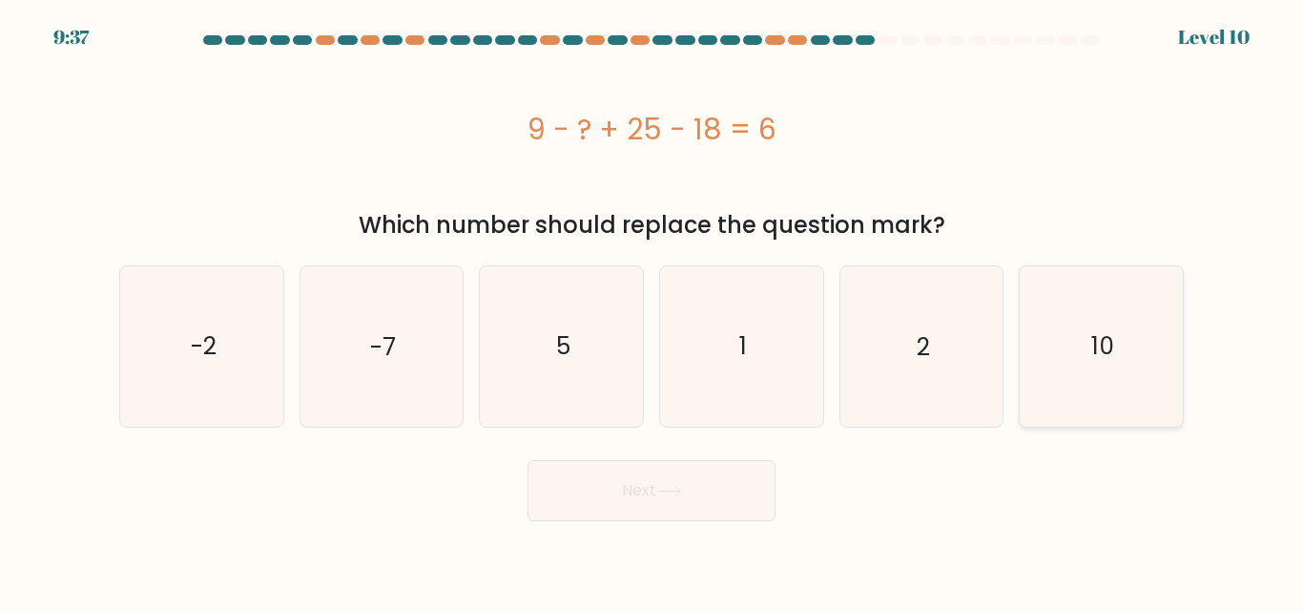
click at [1103, 325] on icon "10" at bounding box center [1101, 345] width 159 height 159
click at [653, 311] on input "f. 10" at bounding box center [652, 308] width 1 height 5
radio input "true"
click at [661, 506] on button "Next" at bounding box center [652, 490] width 248 height 61
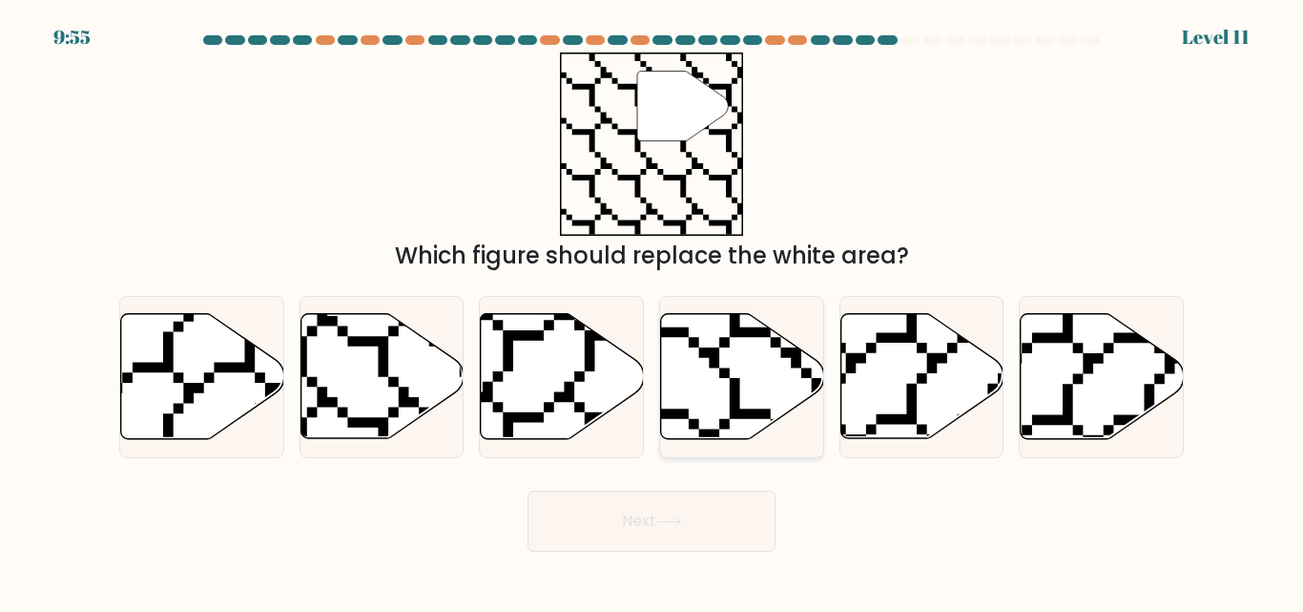
click at [735, 361] on icon at bounding box center [742, 376] width 163 height 125
click at [653, 311] on input "d." at bounding box center [652, 308] width 1 height 5
radio input "true"
click at [707, 517] on button "Next" at bounding box center [652, 520] width 248 height 61
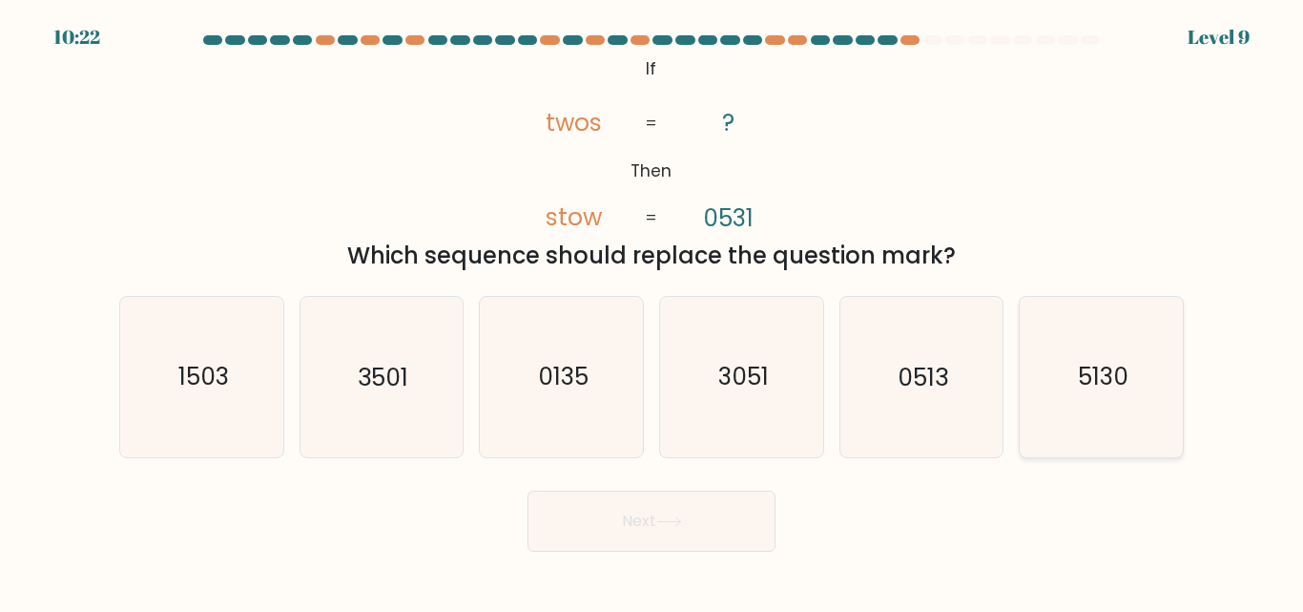
click at [1113, 396] on icon "5130" at bounding box center [1101, 376] width 159 height 159
click at [653, 311] on input "f. 5130" at bounding box center [652, 308] width 1 height 5
radio input "true"
click at [686, 514] on button "Next" at bounding box center [652, 520] width 248 height 61
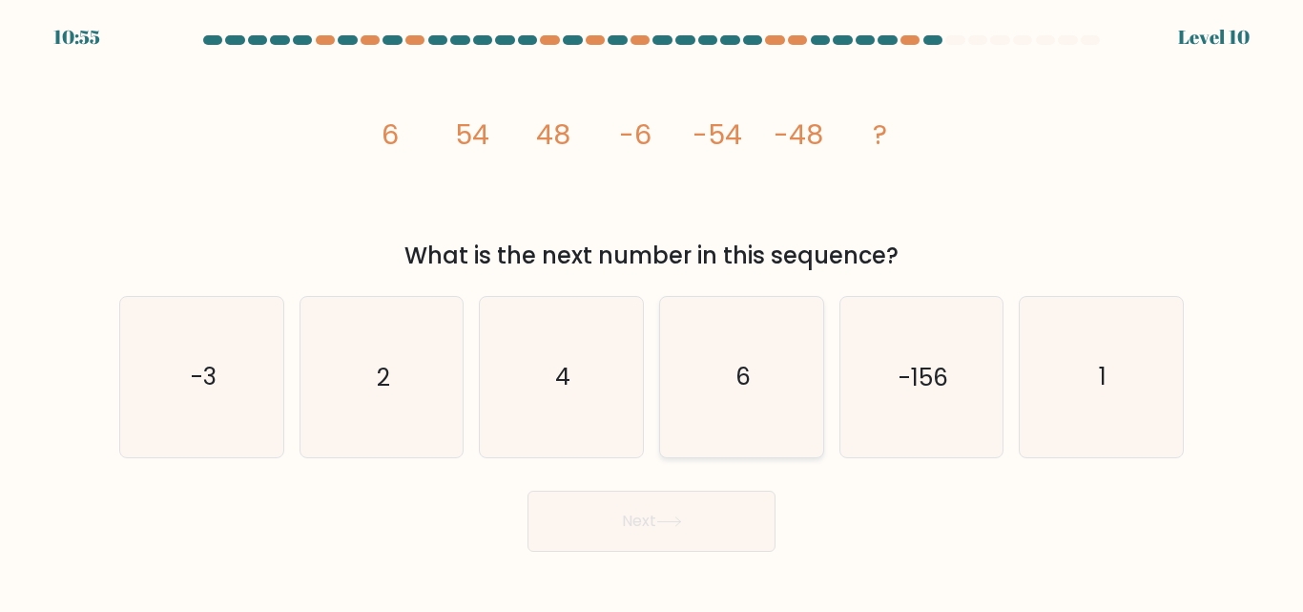
click at [719, 451] on icon "6" at bounding box center [741, 376] width 159 height 159
click at [653, 311] on input "d. 6" at bounding box center [652, 308] width 1 height 5
radio input "true"
click at [729, 433] on icon "6" at bounding box center [741, 376] width 157 height 157
click at [653, 311] on input "d. 6" at bounding box center [652, 308] width 1 height 5
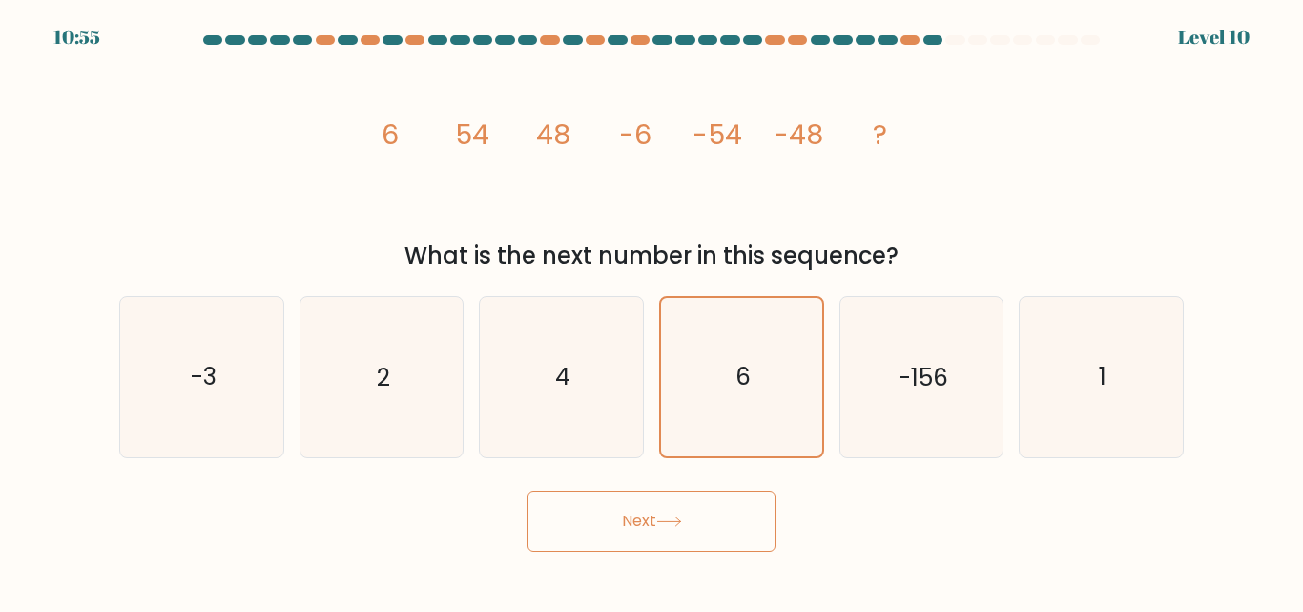
click at [719, 509] on button "Next" at bounding box center [652, 520] width 248 height 61
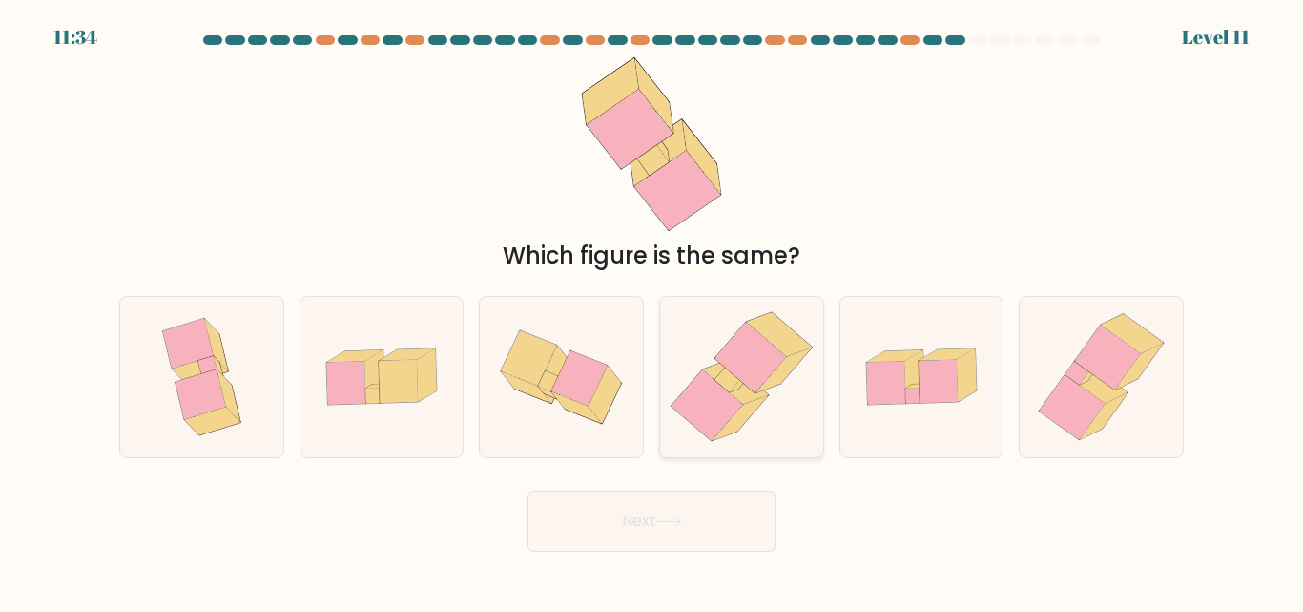
click at [754, 388] on icon at bounding box center [751, 357] width 72 height 71
click at [653, 311] on input "d." at bounding box center [652, 308] width 1 height 5
radio input "true"
click at [702, 510] on button "Next" at bounding box center [652, 520] width 248 height 61
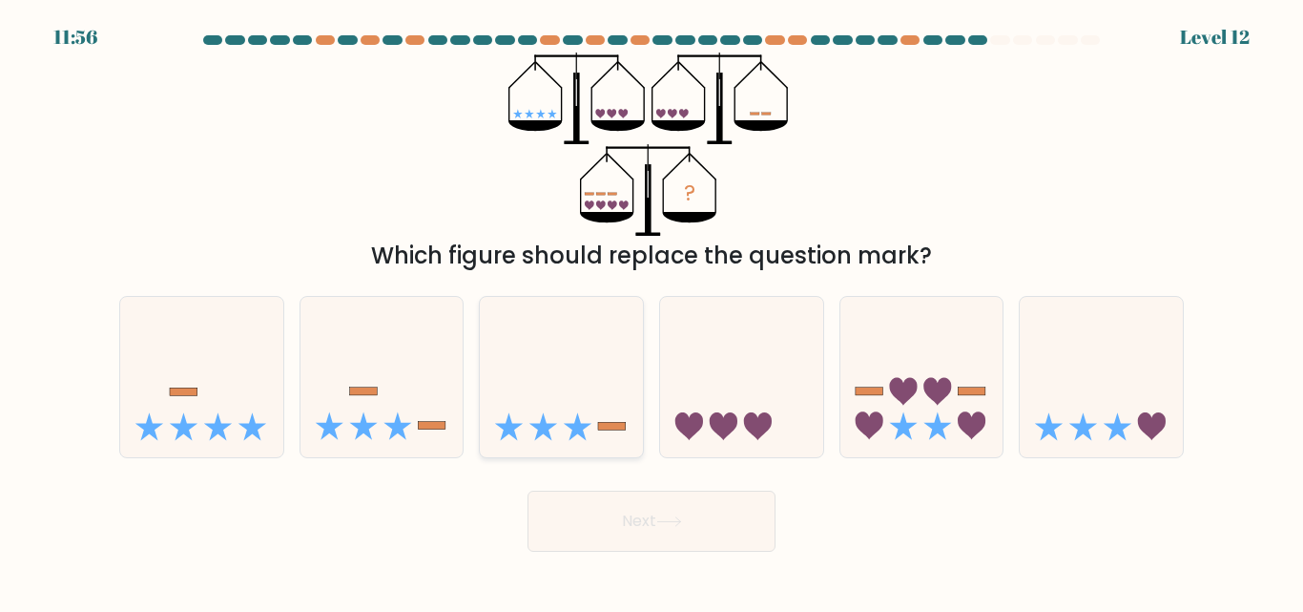
click at [589, 437] on icon at bounding box center [561, 376] width 163 height 135
click at [652, 311] on input "c." at bounding box center [652, 308] width 1 height 5
radio input "true"
click at [639, 526] on button "Next" at bounding box center [652, 520] width 248 height 61
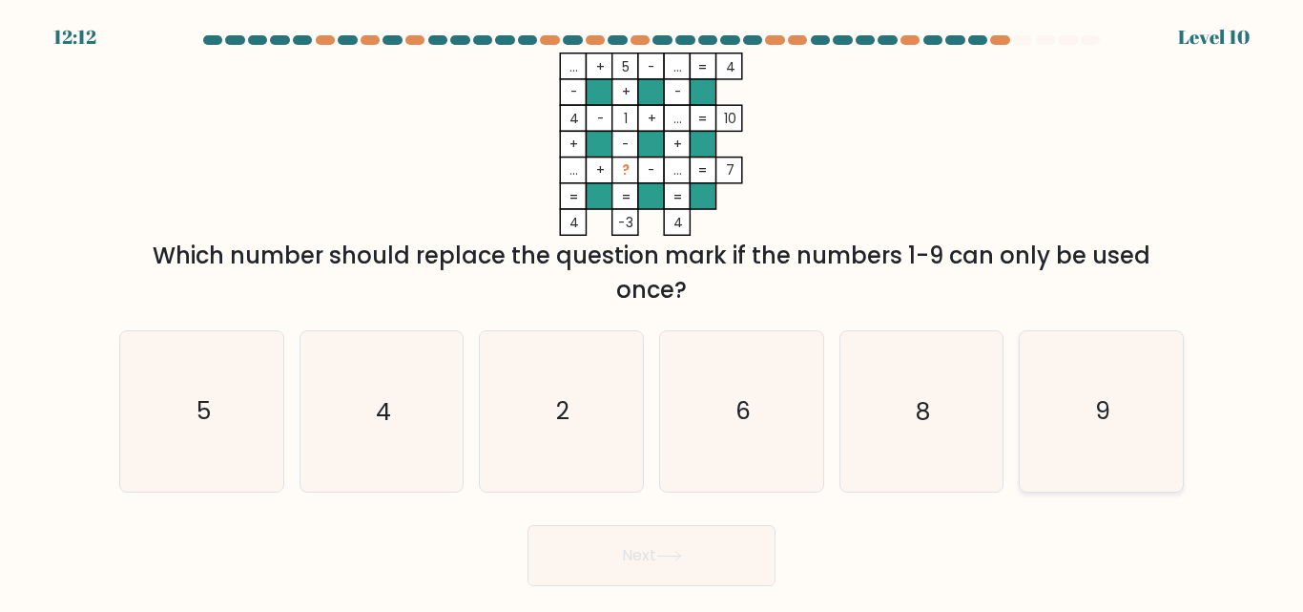
click at [1092, 404] on icon "9" at bounding box center [1101, 410] width 159 height 159
click at [653, 311] on input "f. 9" at bounding box center [652, 308] width 1 height 5
radio input "true"
click at [669, 551] on icon at bounding box center [669, 556] width 26 height 10
click at [672, 551] on icon at bounding box center [669, 556] width 26 height 10
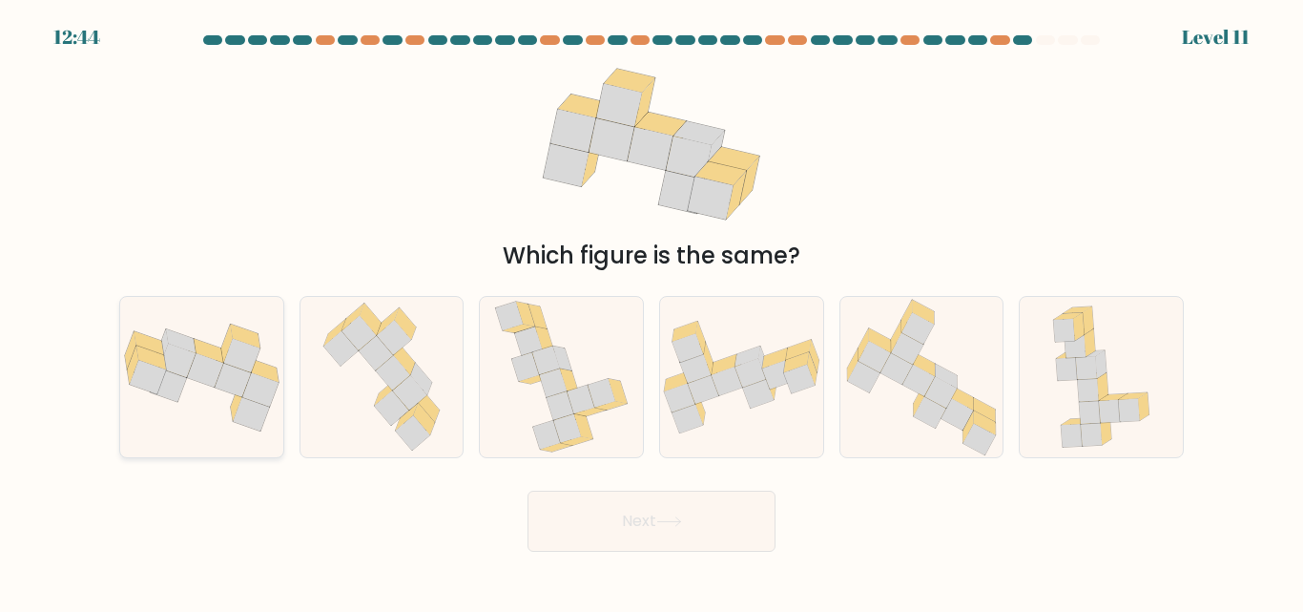
click at [194, 378] on icon at bounding box center [205, 369] width 36 height 33
click at [652, 311] on input "a." at bounding box center [652, 308] width 1 height 5
radio input "true"
click at [600, 515] on button "Next" at bounding box center [652, 520] width 248 height 61
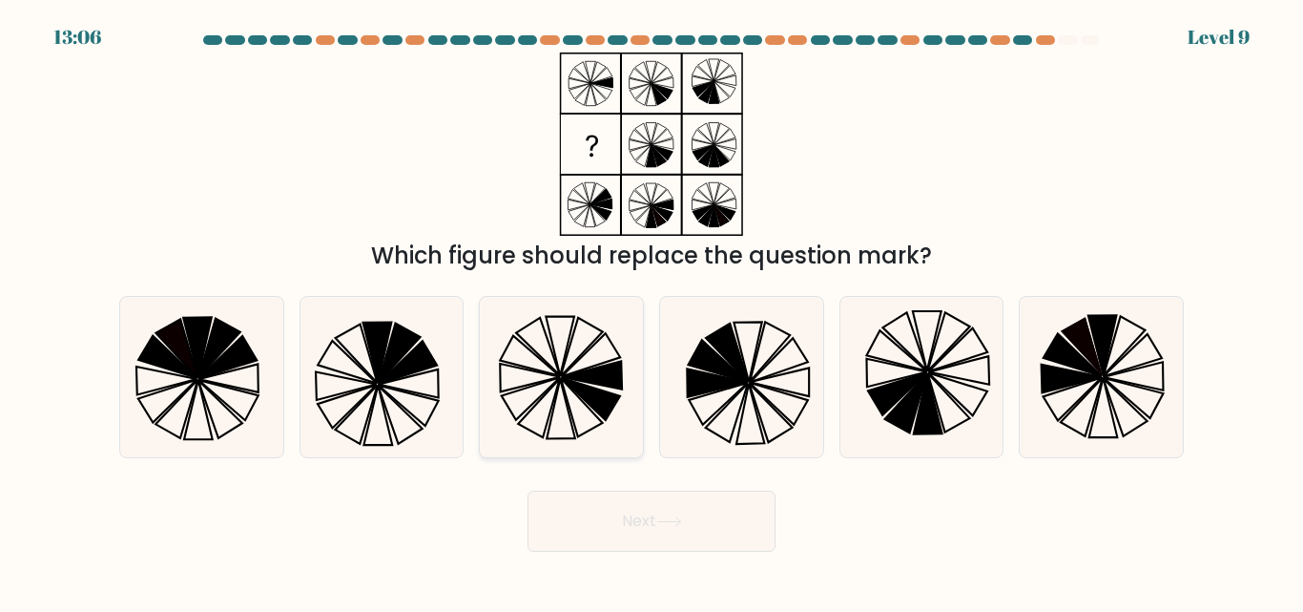
click at [583, 405] on icon at bounding box center [561, 376] width 159 height 159
click at [652, 311] on input "c." at bounding box center [652, 308] width 1 height 5
radio input "true"
click at [616, 508] on button "Next" at bounding box center [652, 520] width 248 height 61
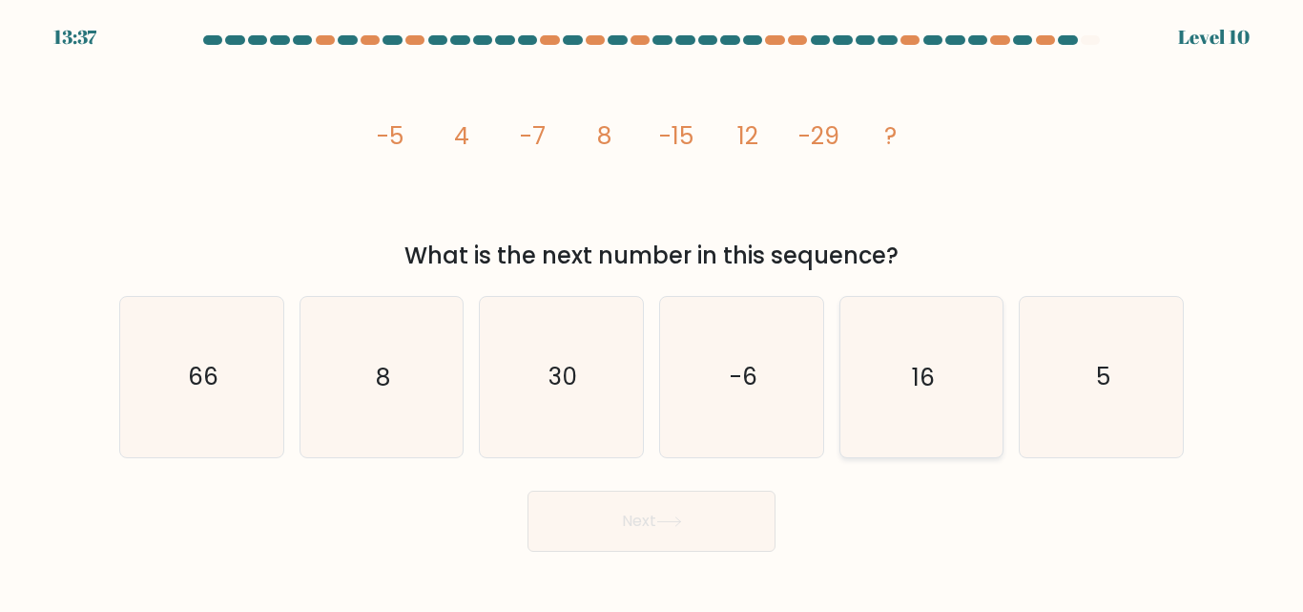
click at [915, 377] on text "16" at bounding box center [923, 377] width 23 height 33
click at [653, 311] on input "e. 16" at bounding box center [652, 308] width 1 height 5
radio input "true"
click at [732, 508] on button "Next" at bounding box center [652, 520] width 248 height 61
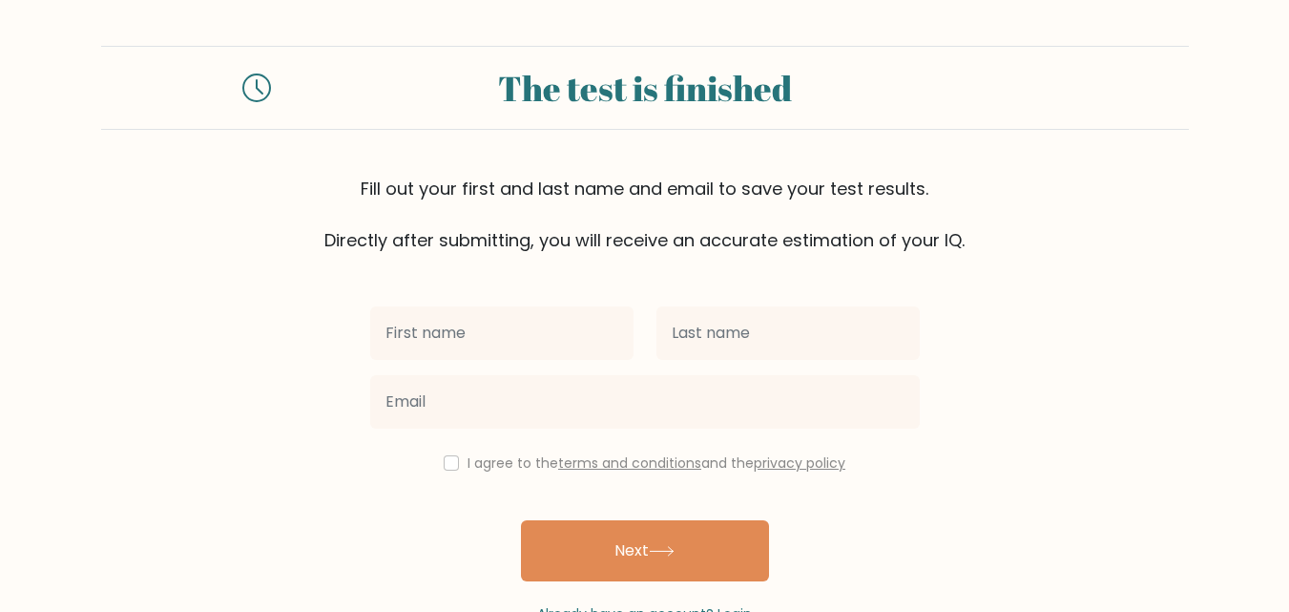
click at [523, 333] on input "text" at bounding box center [501, 332] width 263 height 53
type input "Joanna Mae"
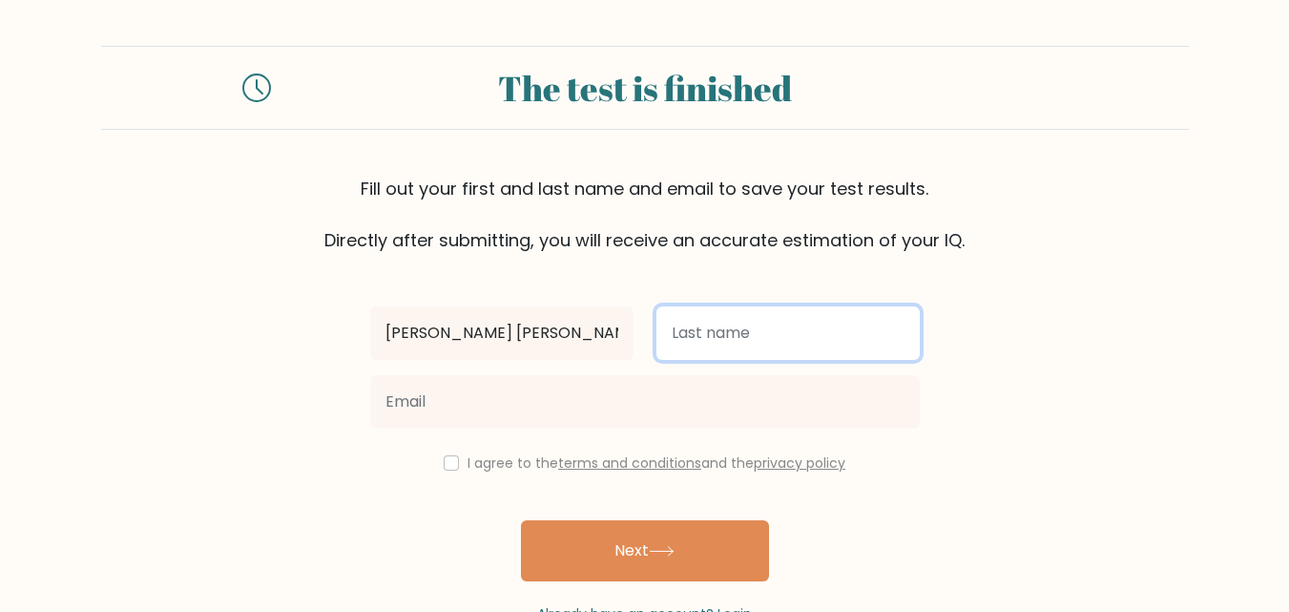
click at [723, 319] on input "text" at bounding box center [787, 332] width 263 height 53
type input "Santos"
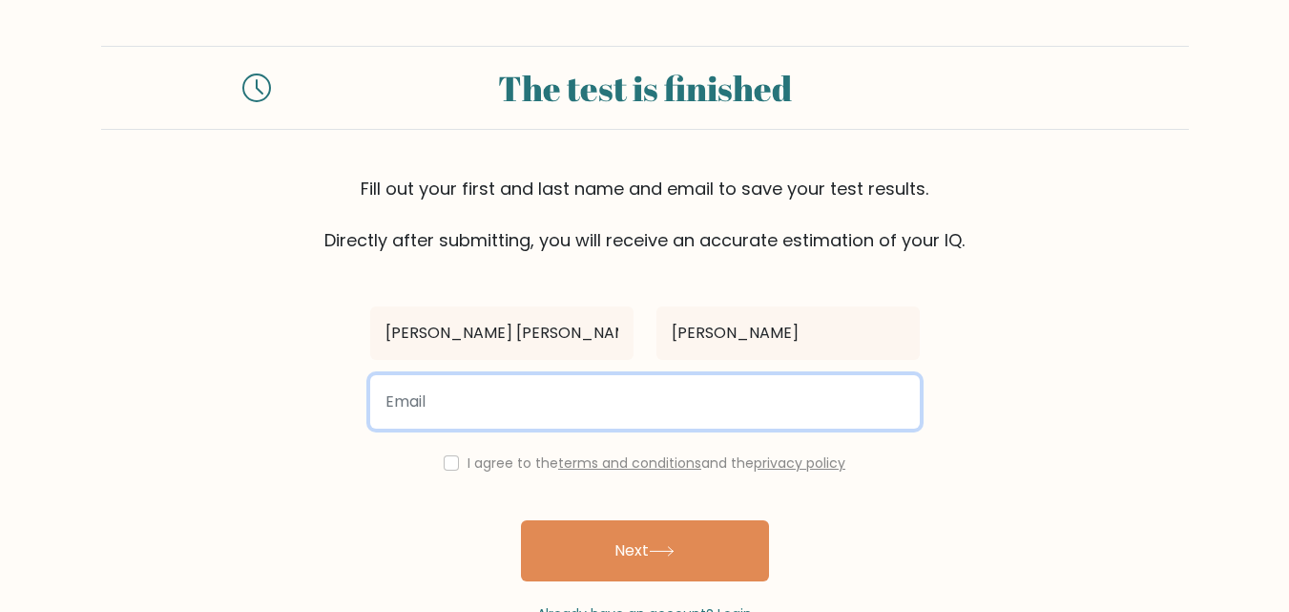
click at [622, 403] on input "email" at bounding box center [645, 401] width 550 height 53
type input "[EMAIL_ADDRESS][DOMAIN_NAME]"
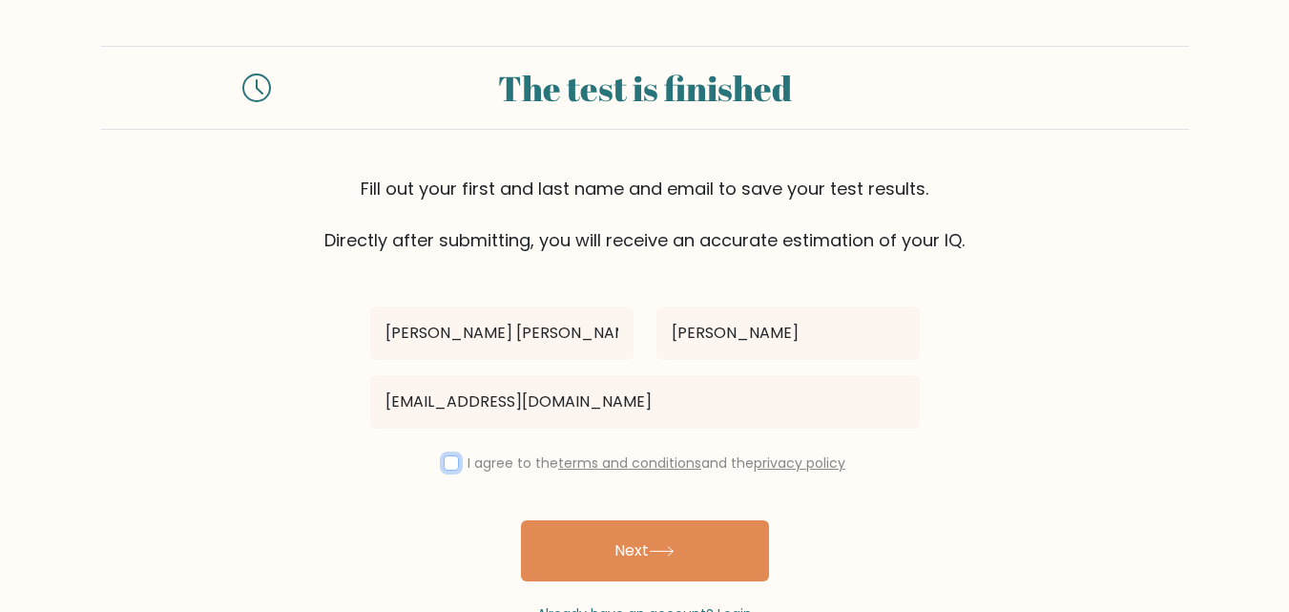
click at [447, 456] on input "checkbox" at bounding box center [451, 462] width 15 height 15
checkbox input "true"
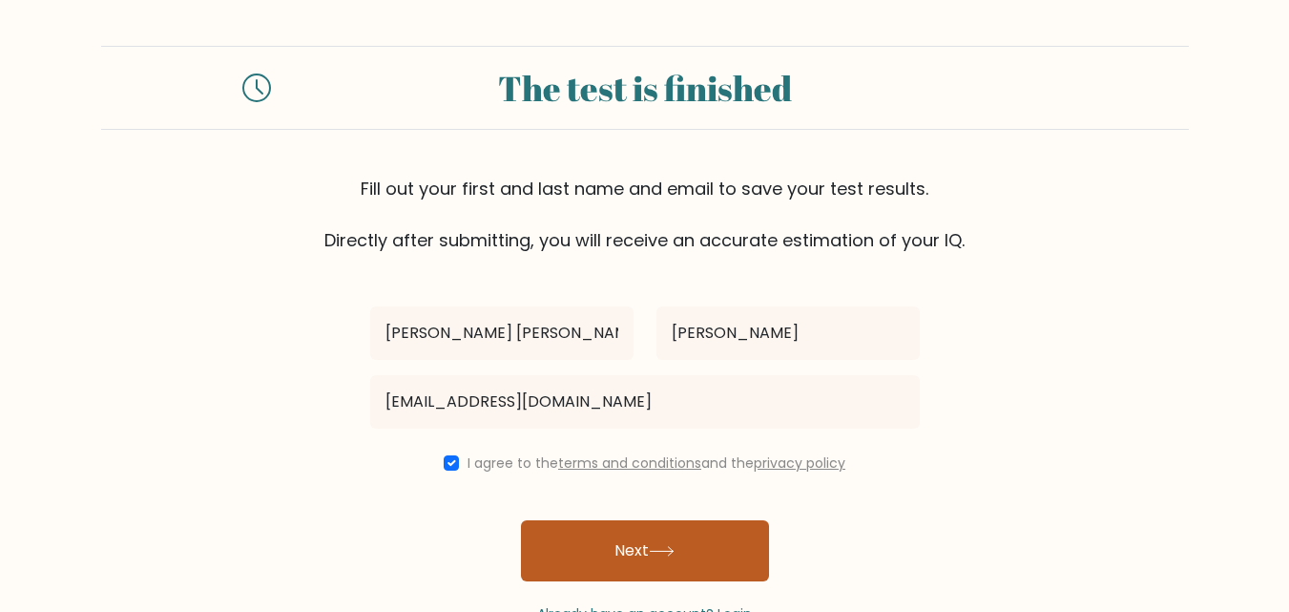
click at [665, 540] on button "Next" at bounding box center [645, 550] width 248 height 61
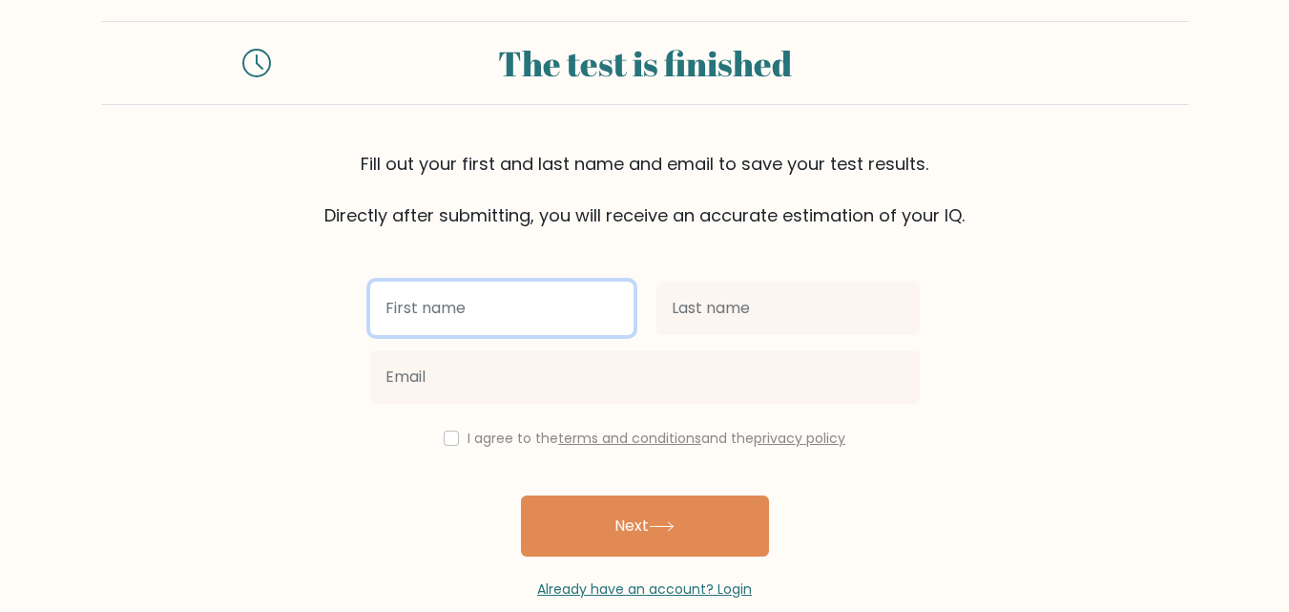
scroll to position [114, 0]
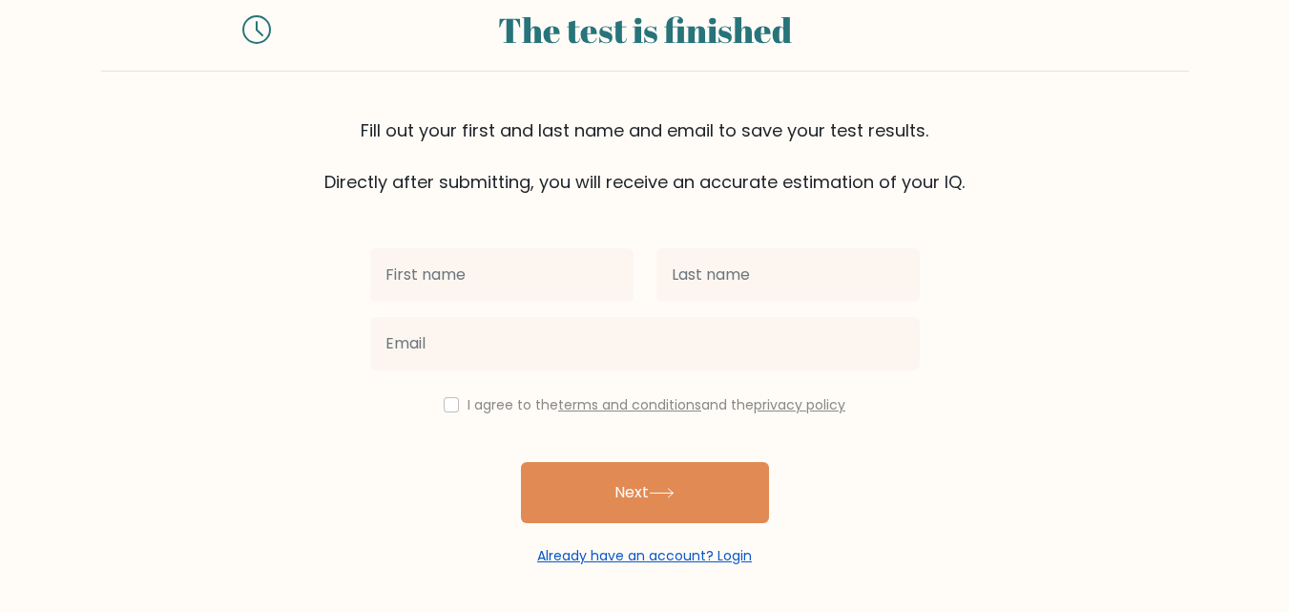
click at [653, 551] on link "Already have an account? Login" at bounding box center [644, 555] width 215 height 19
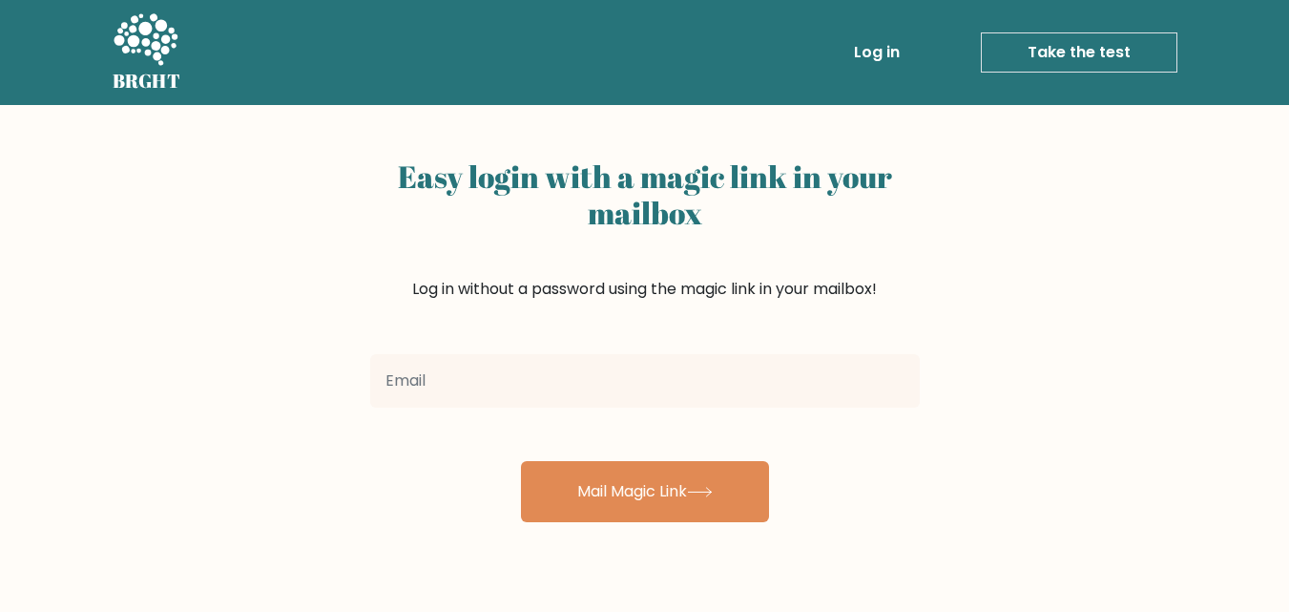
click at [599, 376] on input "email" at bounding box center [645, 380] width 550 height 53
type input "[EMAIL_ADDRESS][DOMAIN_NAME]"
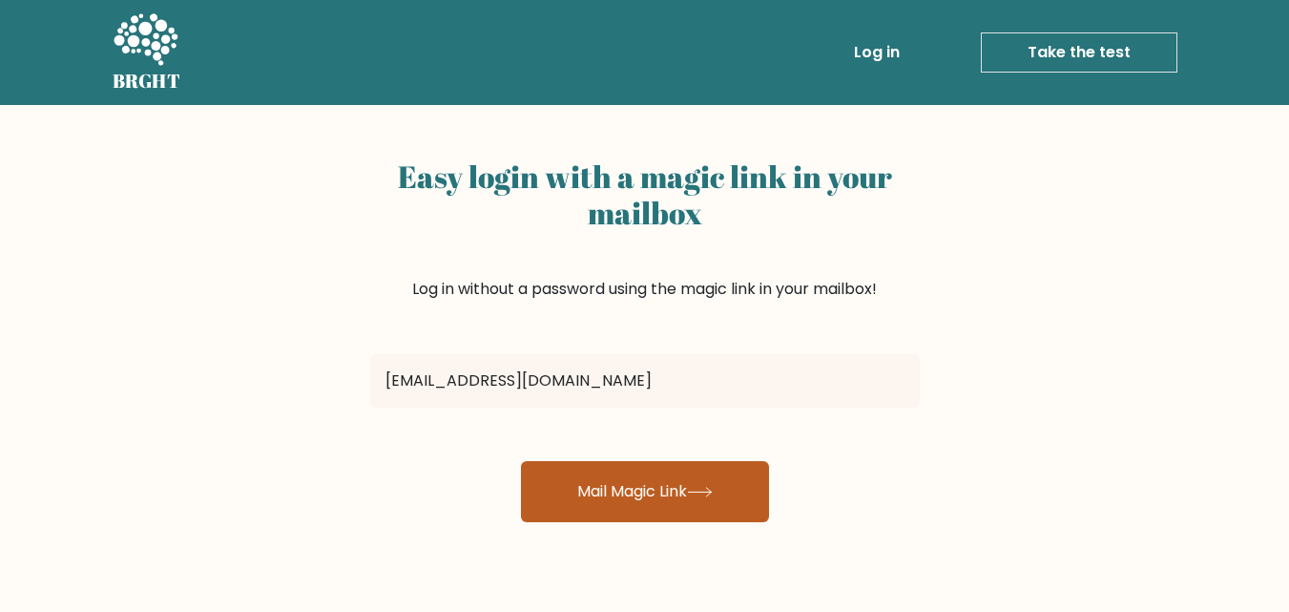
click at [639, 498] on button "Mail Magic Link" at bounding box center [645, 491] width 248 height 61
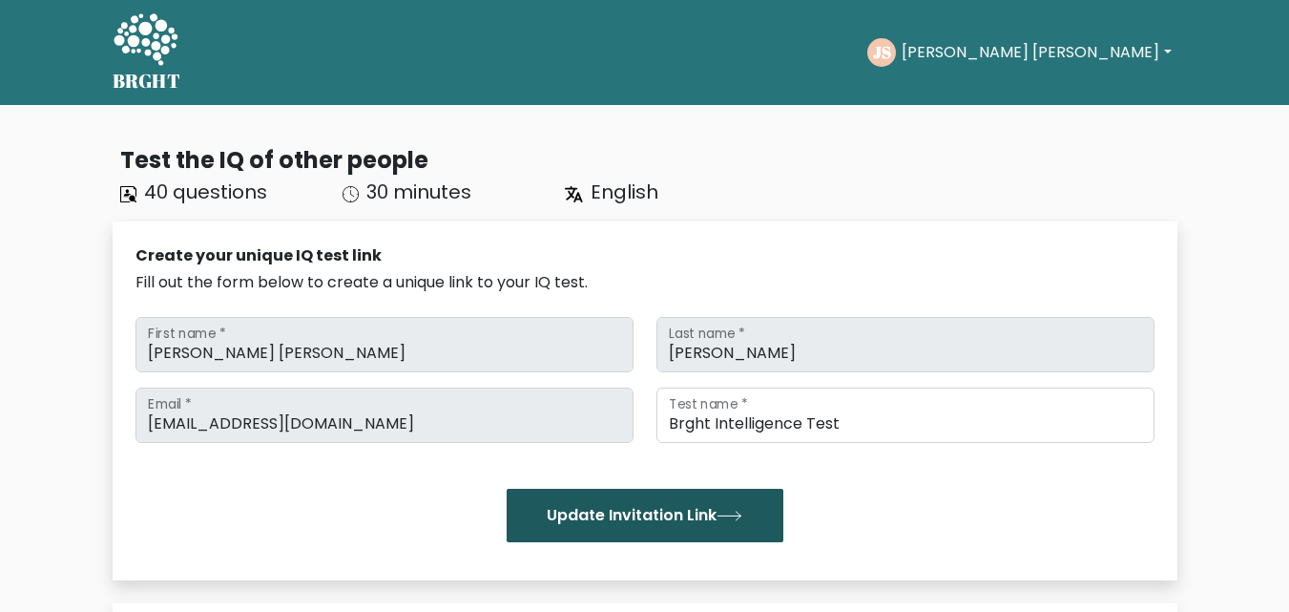
click at [687, 513] on button "Update Invitation Link" at bounding box center [645, 515] width 277 height 53
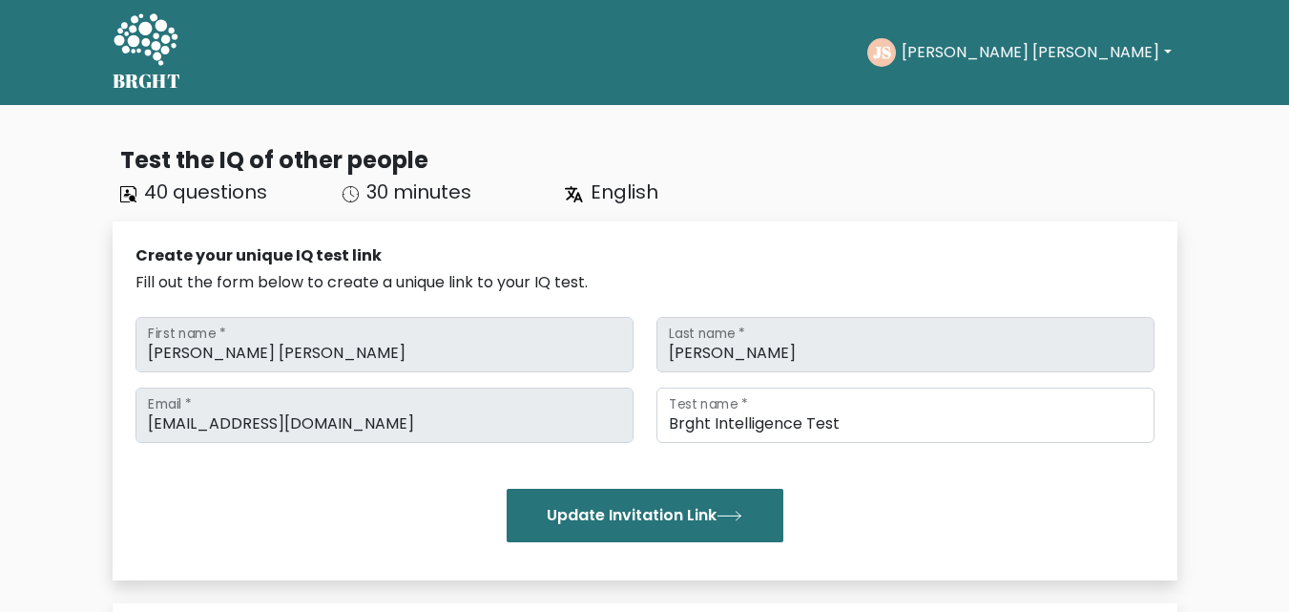
click at [1084, 53] on button "[PERSON_NAME] [PERSON_NAME]" at bounding box center [1036, 52] width 281 height 25
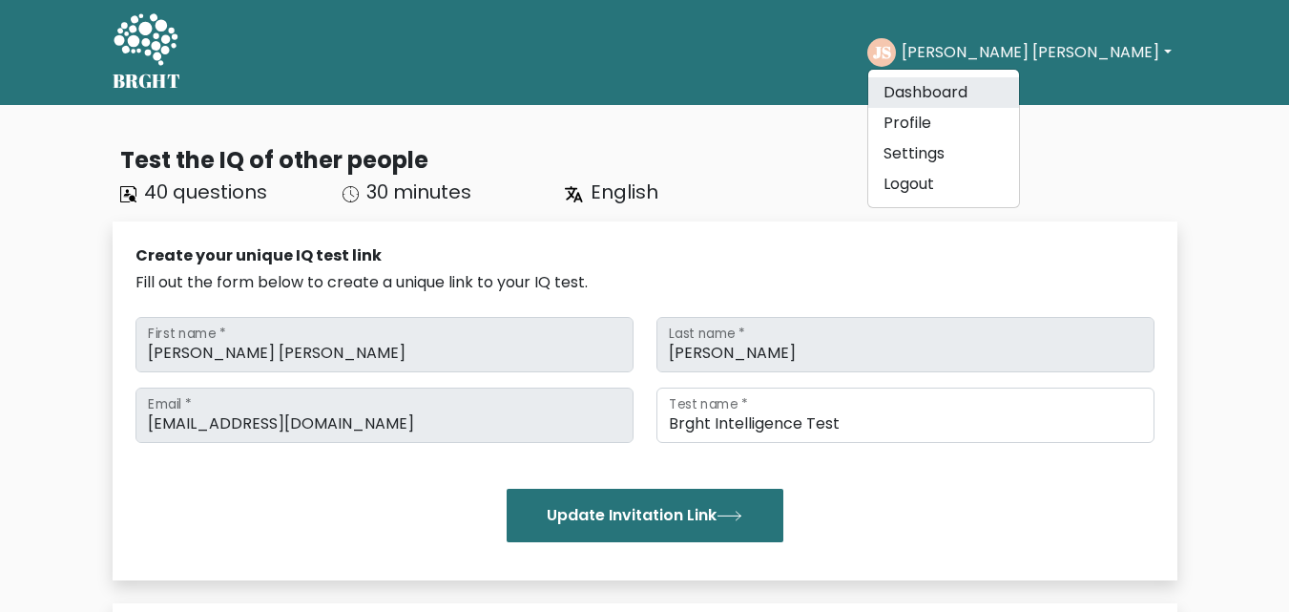
click at [1019, 97] on link "Dashboard" at bounding box center [943, 92] width 151 height 31
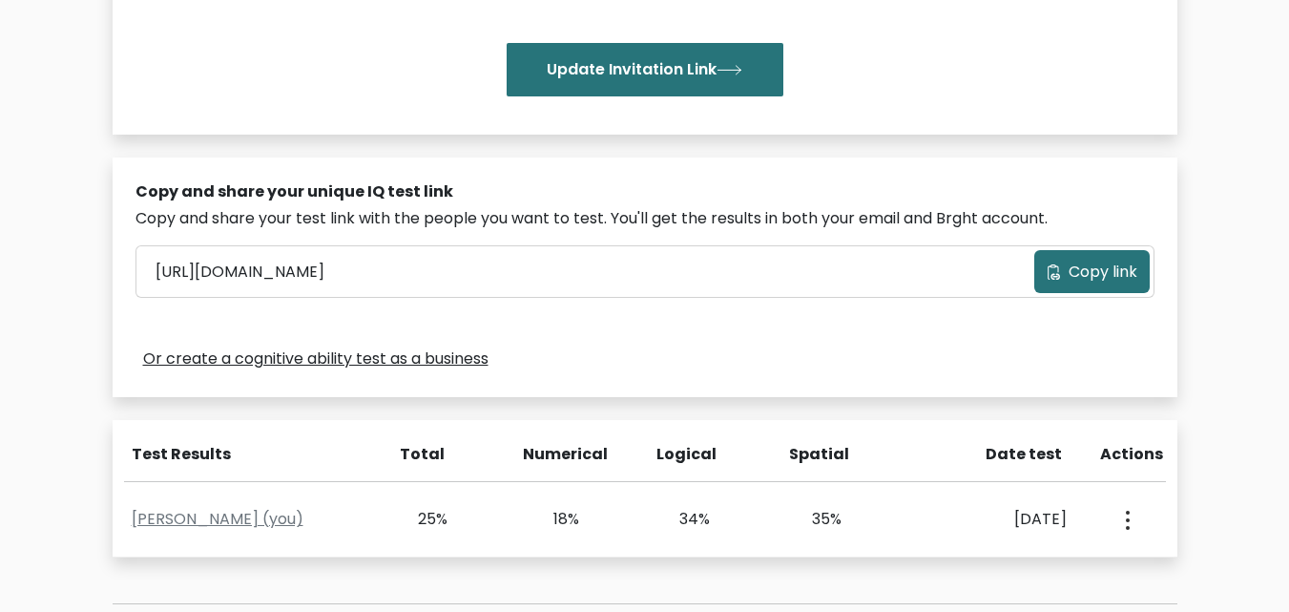
scroll to position [668, 0]
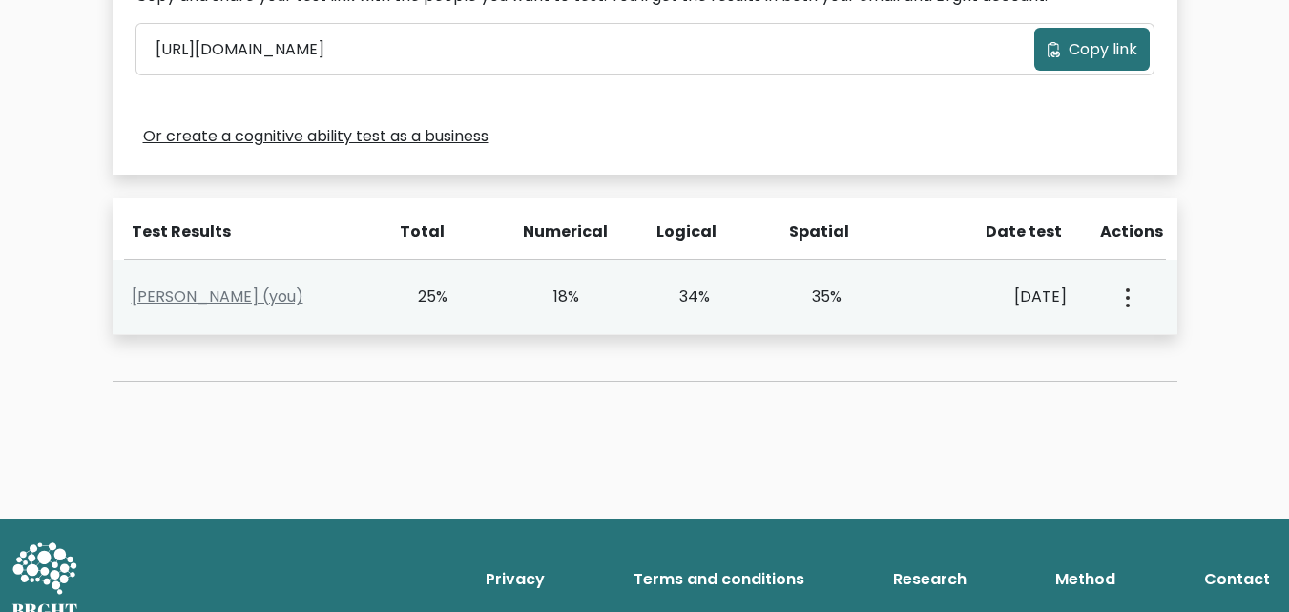
click at [1134, 294] on div "View Profile" at bounding box center [1125, 296] width 65 height 59
click at [1129, 294] on icon "button" at bounding box center [1128, 297] width 4 height 19
click at [252, 296] on link "[PERSON_NAME] (you)" at bounding box center [218, 296] width 172 height 22
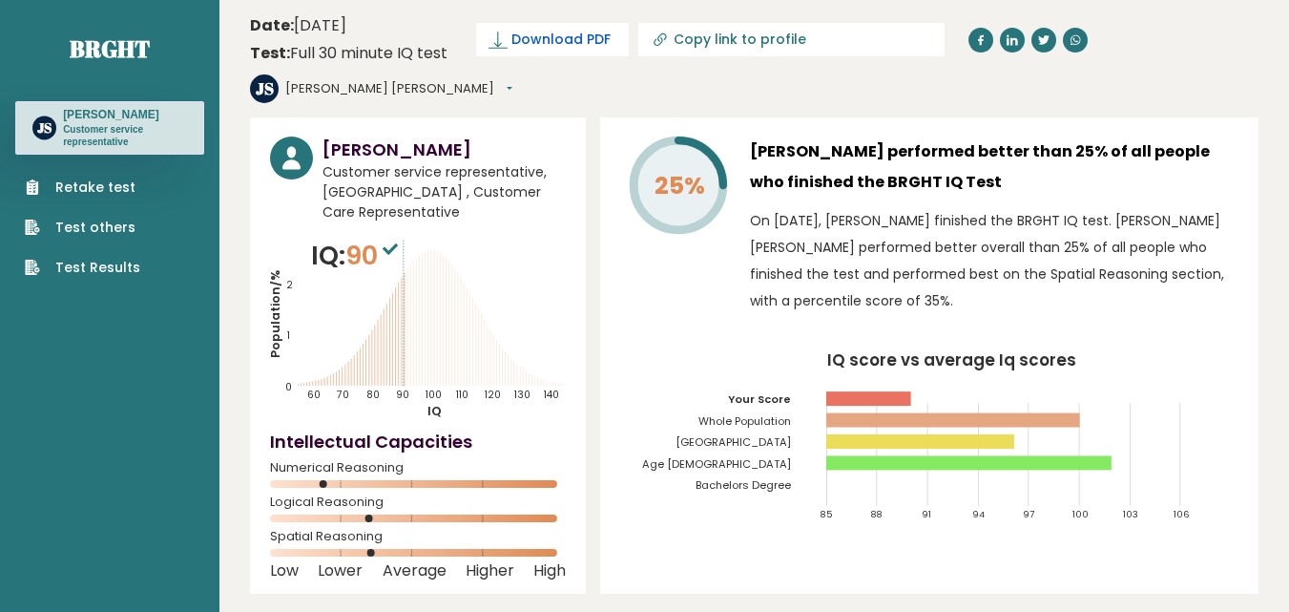
click at [544, 35] on span "Download PDF" at bounding box center [560, 40] width 99 height 20
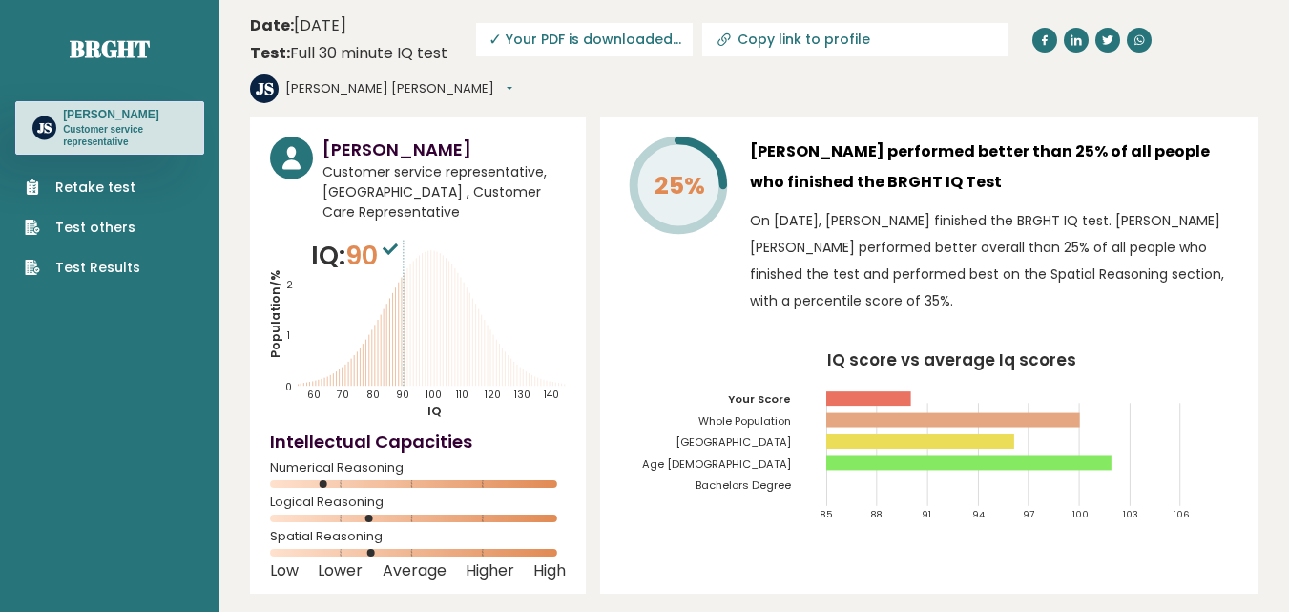
click at [874, 41] on input "Copy link to profile" at bounding box center [868, 38] width 260 height 15
type input "[URL][DOMAIN_NAME][PERSON_NAME]"
click at [930, 106] on header "Date: [DATE] Test: Full 30 minute IQ test Download PDF Downloading... Downloadi…" at bounding box center [754, 59] width 1009 height 98
click at [1019, 59] on header "Date: [DATE] Test: Full 30 minute IQ test Download PDF Downloading... Downloadi…" at bounding box center [754, 59] width 1009 height 98
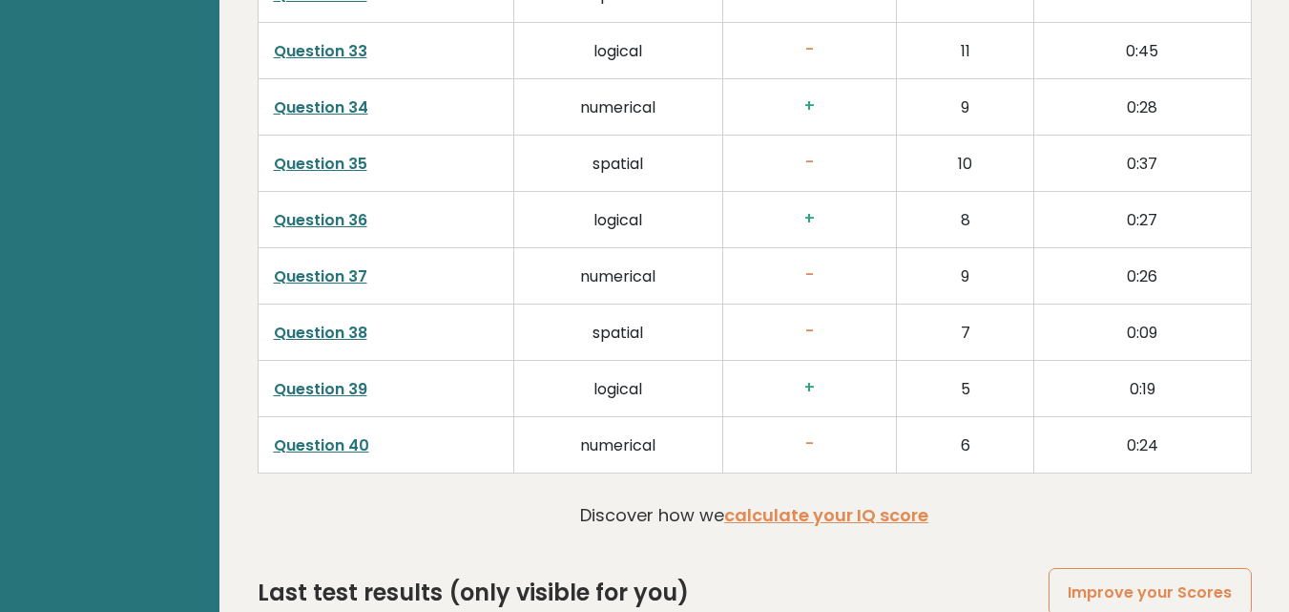
scroll to position [4996, 0]
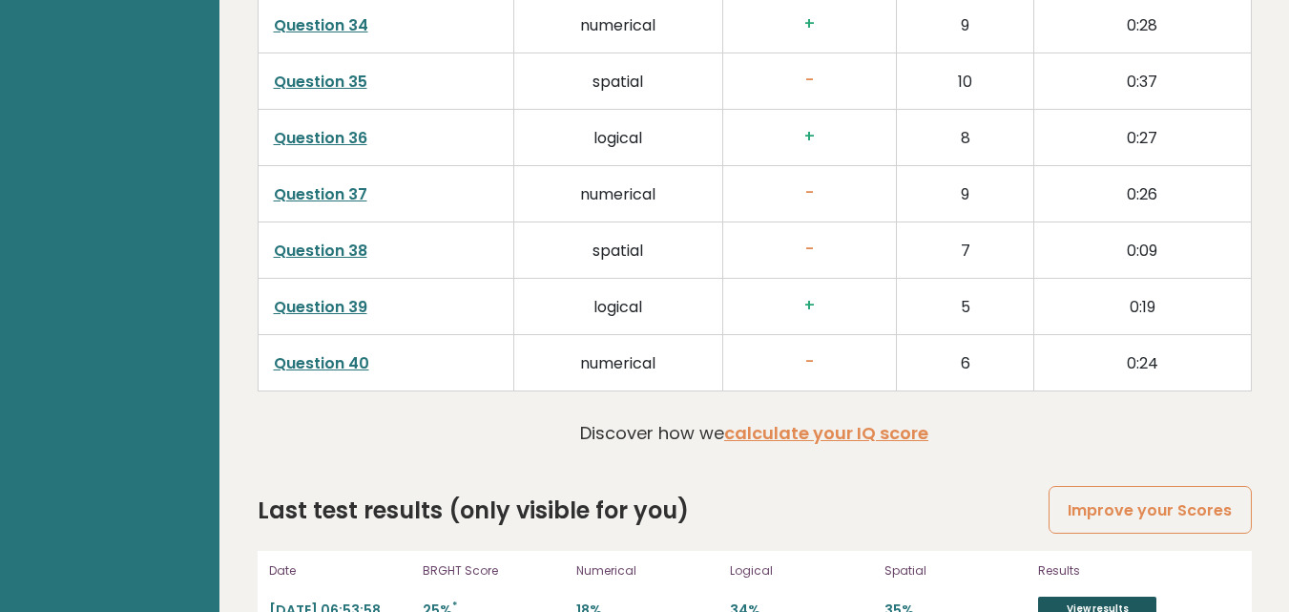
click at [1077, 596] on link "View results" at bounding box center [1097, 608] width 118 height 25
